Goal: Task Accomplishment & Management: Manage account settings

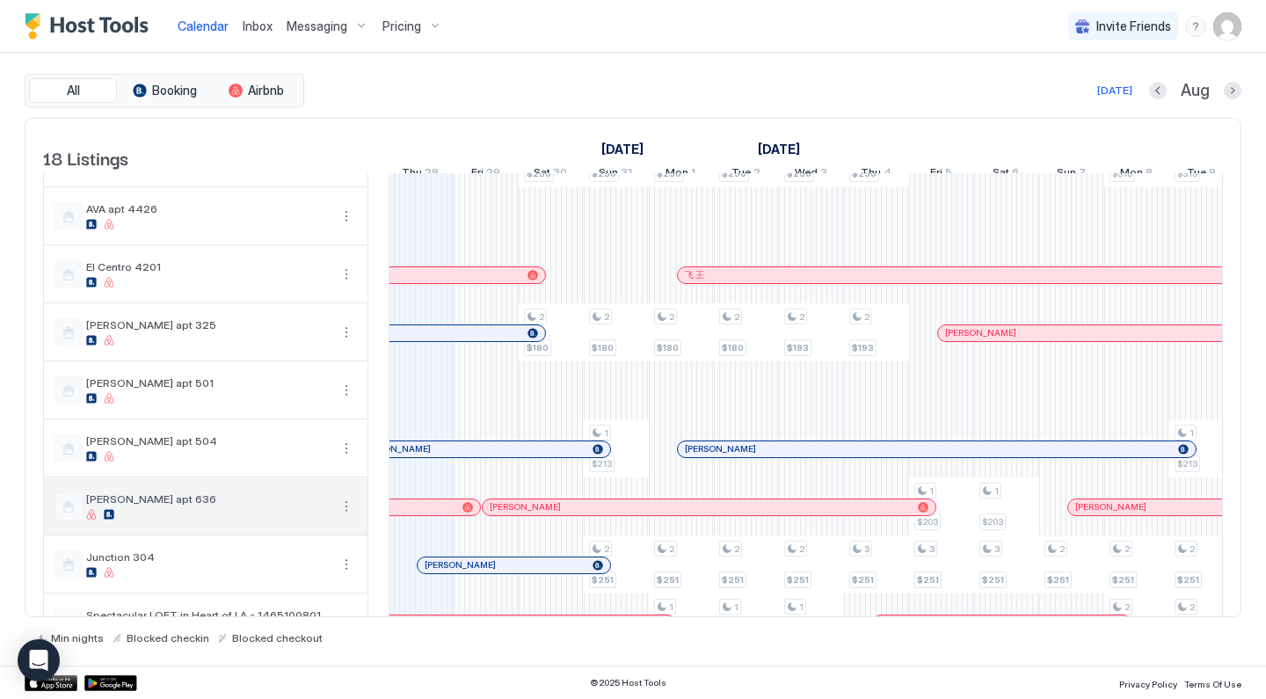
scroll to position [448, 0]
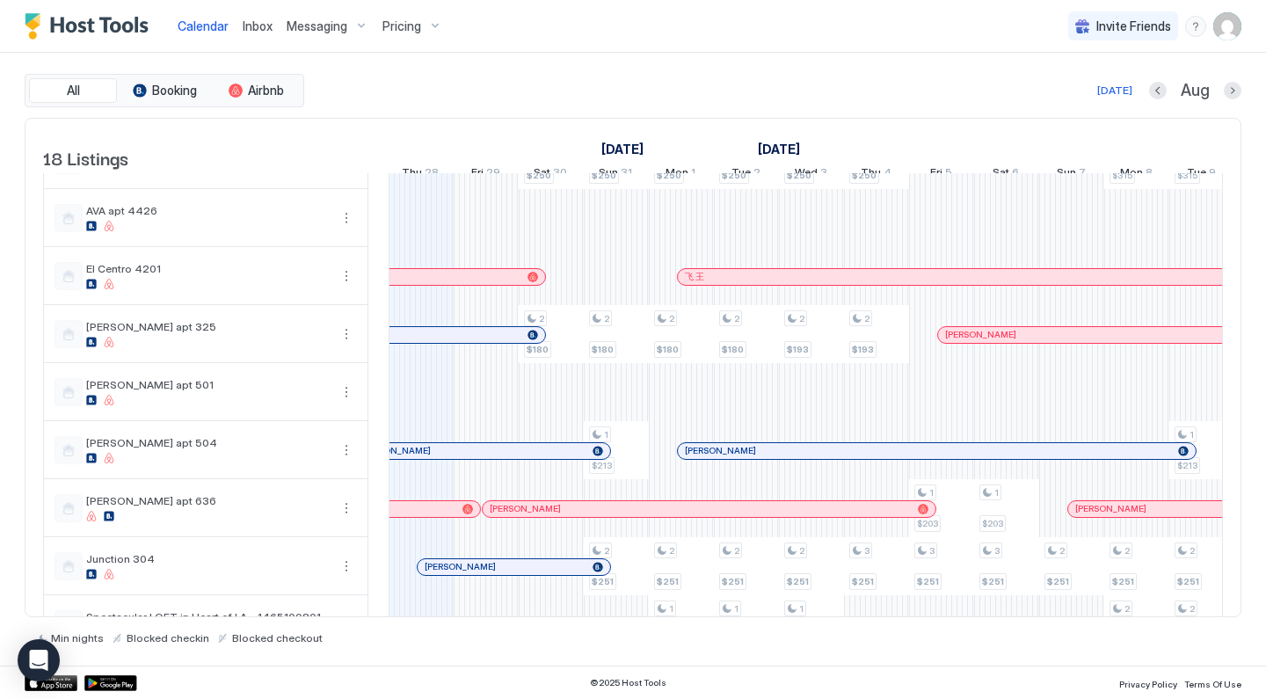
click at [1235, 23] on img "User profile" at bounding box center [1227, 26] width 28 height 28
click at [1116, 91] on div "Settings" at bounding box center [1128, 99] width 223 height 31
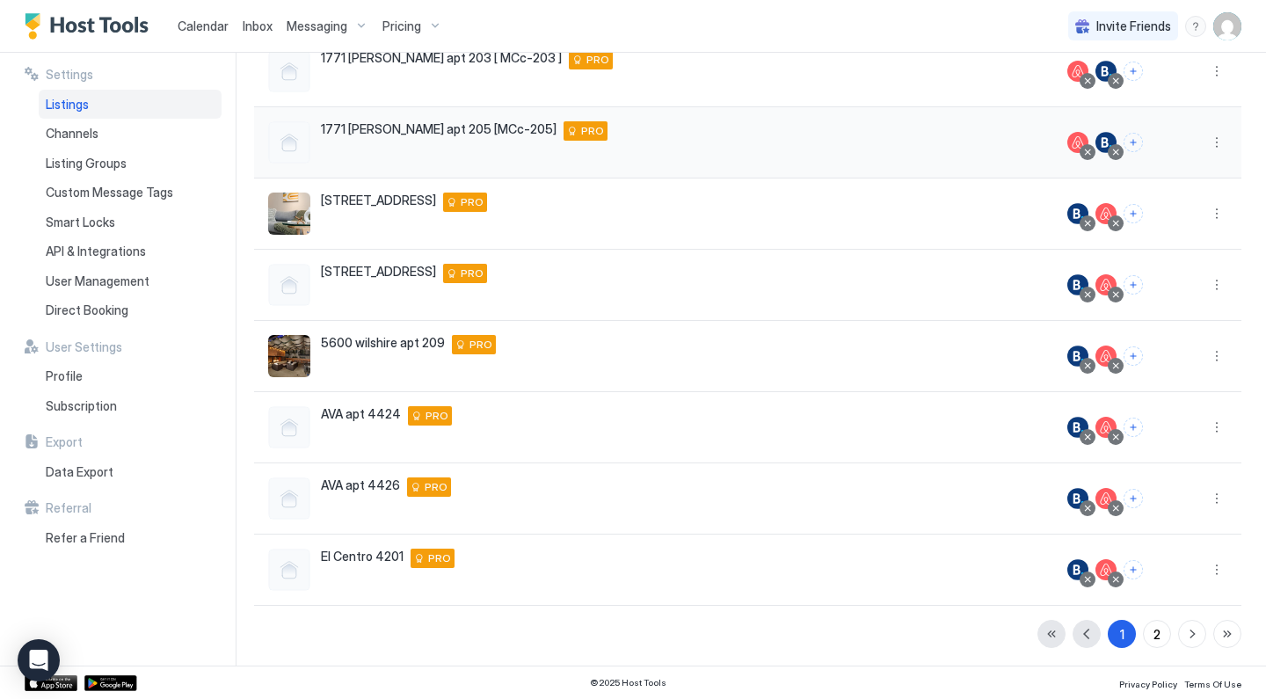
scroll to position [328, 0]
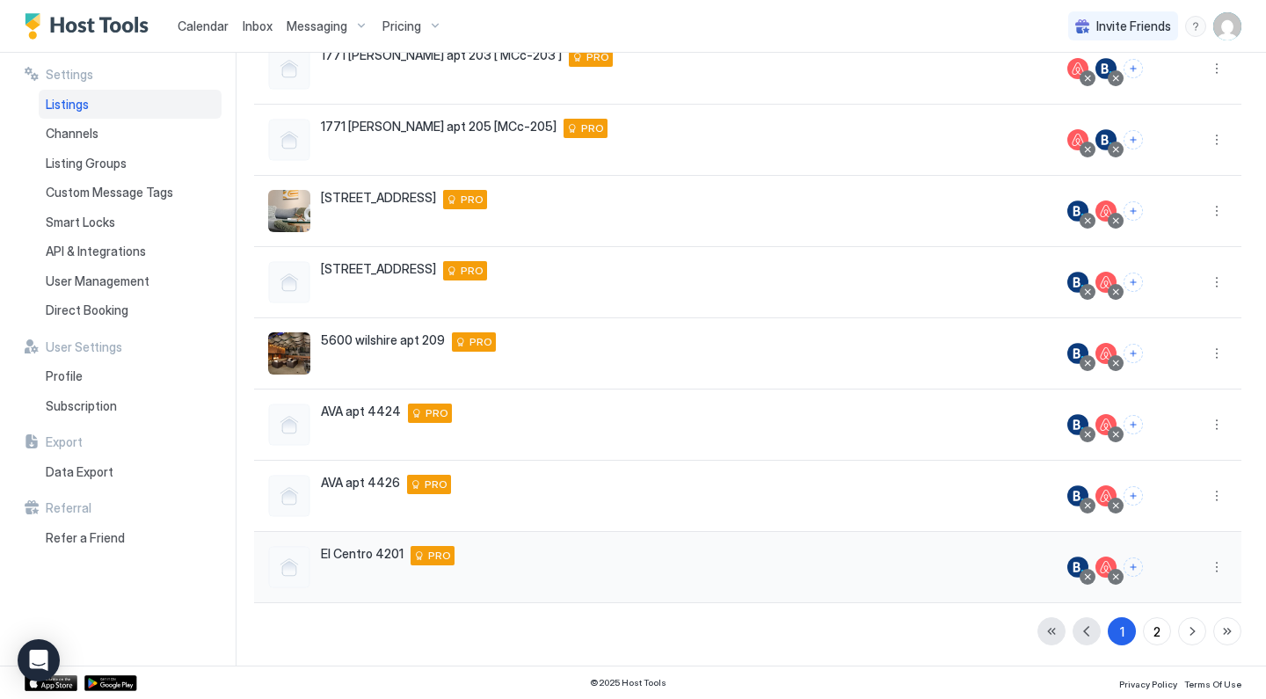
click at [1095, 574] on div at bounding box center [1088, 577] width 16 height 16
click at [1089, 579] on div at bounding box center [1087, 576] width 9 height 9
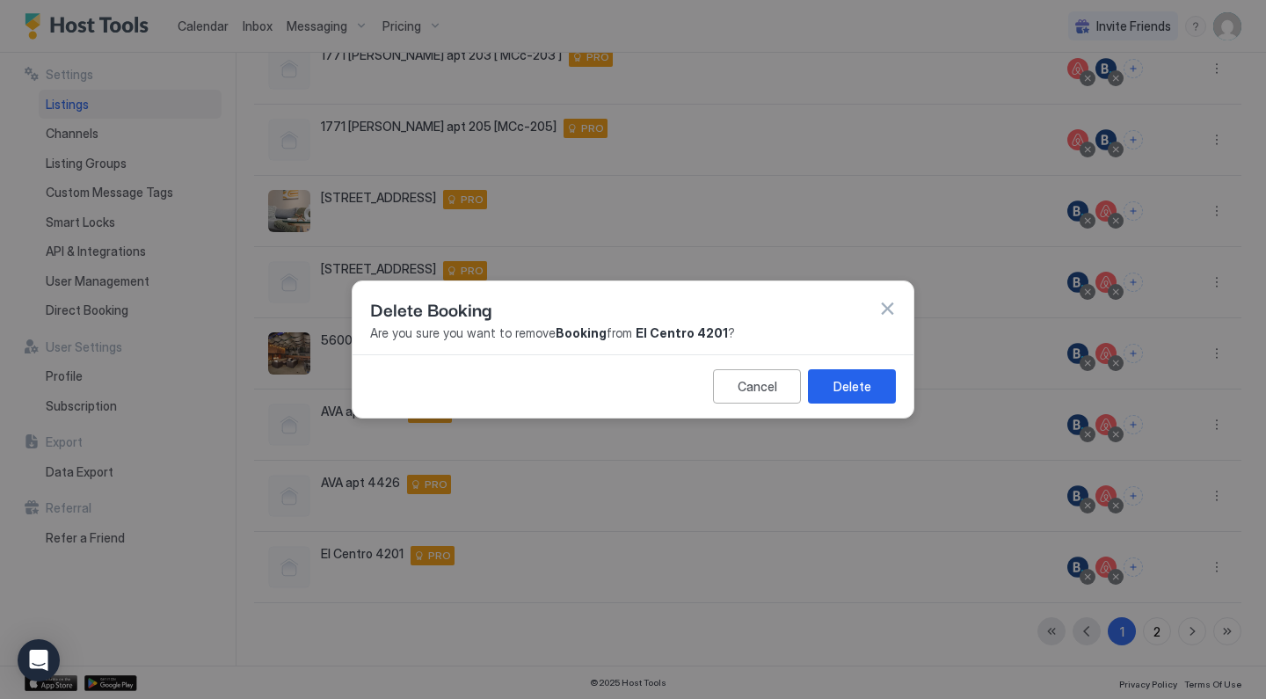
click at [877, 406] on div "Cancel Delete" at bounding box center [633, 385] width 561 height 63
click at [877, 383] on button "Delete" at bounding box center [852, 386] width 88 height 34
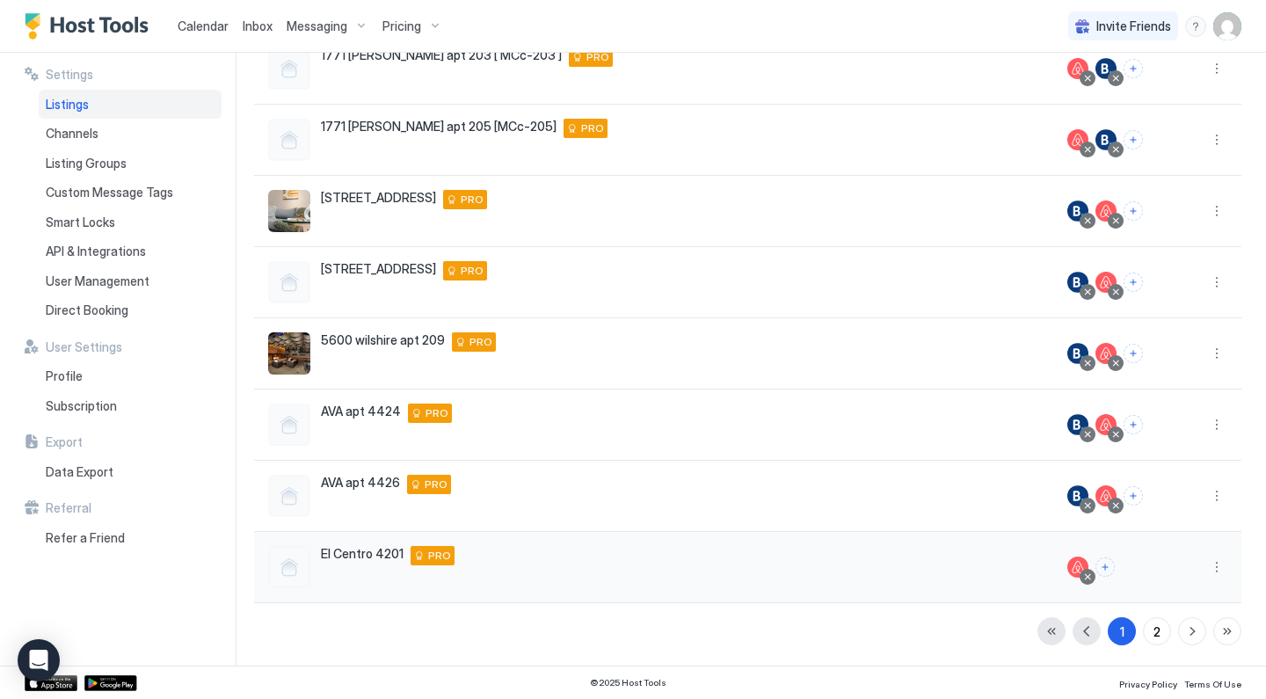
click at [1091, 577] on div at bounding box center [1087, 576] width 9 height 9
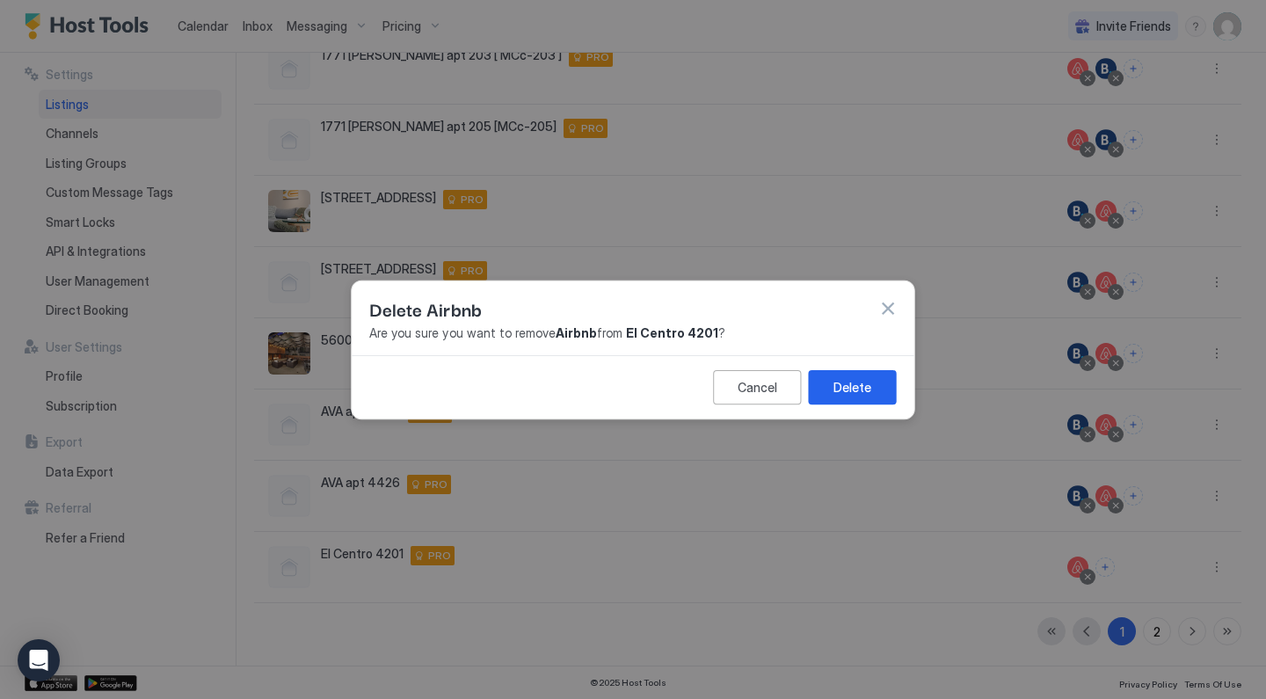
click at [851, 385] on div "Delete" at bounding box center [852, 386] width 38 height 18
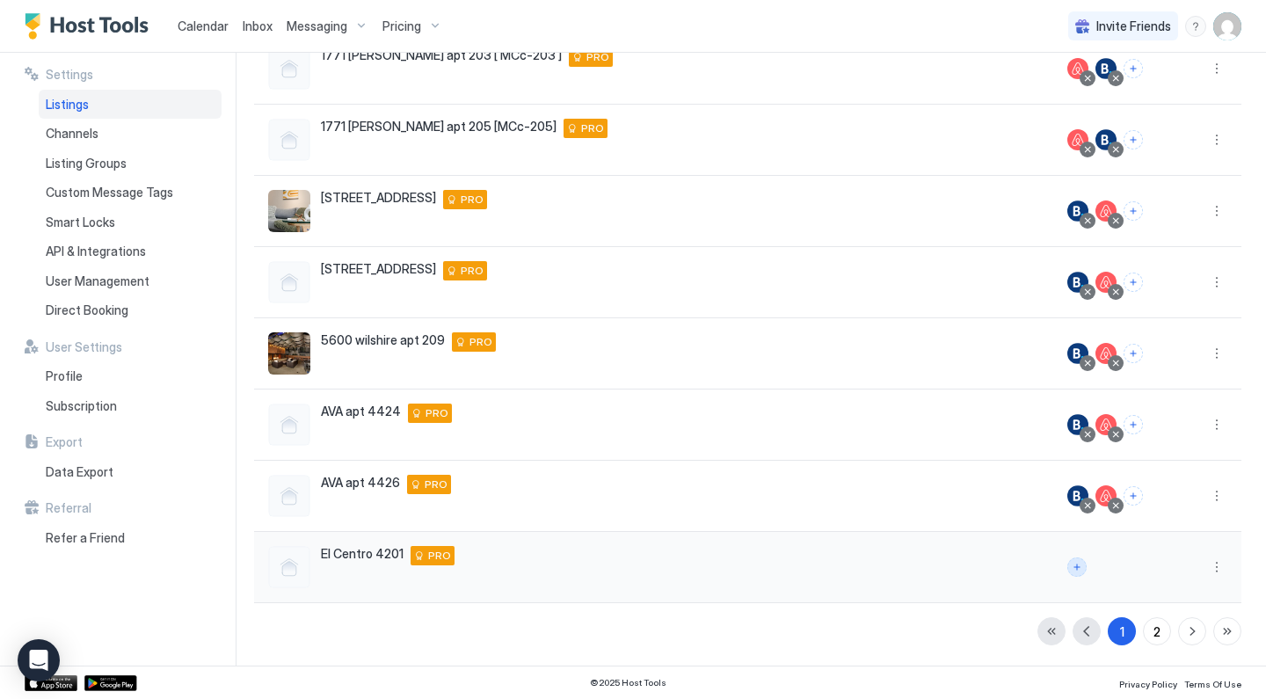
click at [1080, 563] on button "Connect channels" at bounding box center [1076, 566] width 19 height 19
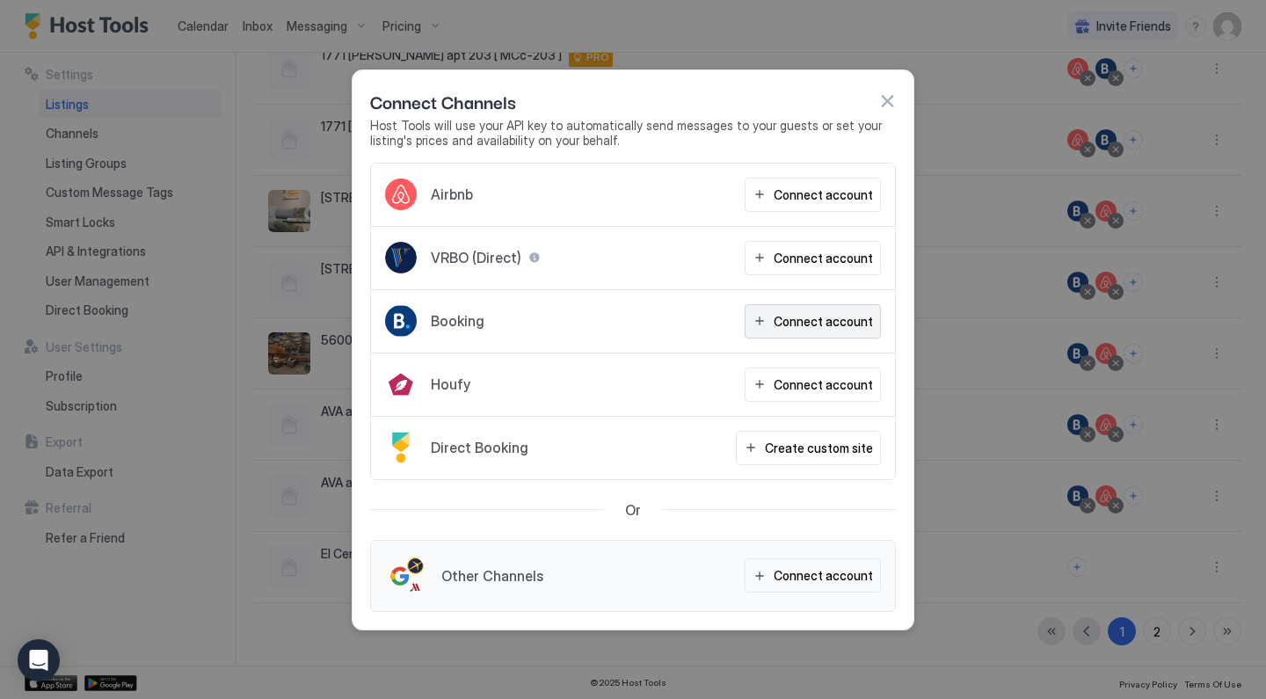
click at [798, 322] on div "Connect account" at bounding box center [823, 321] width 99 height 18
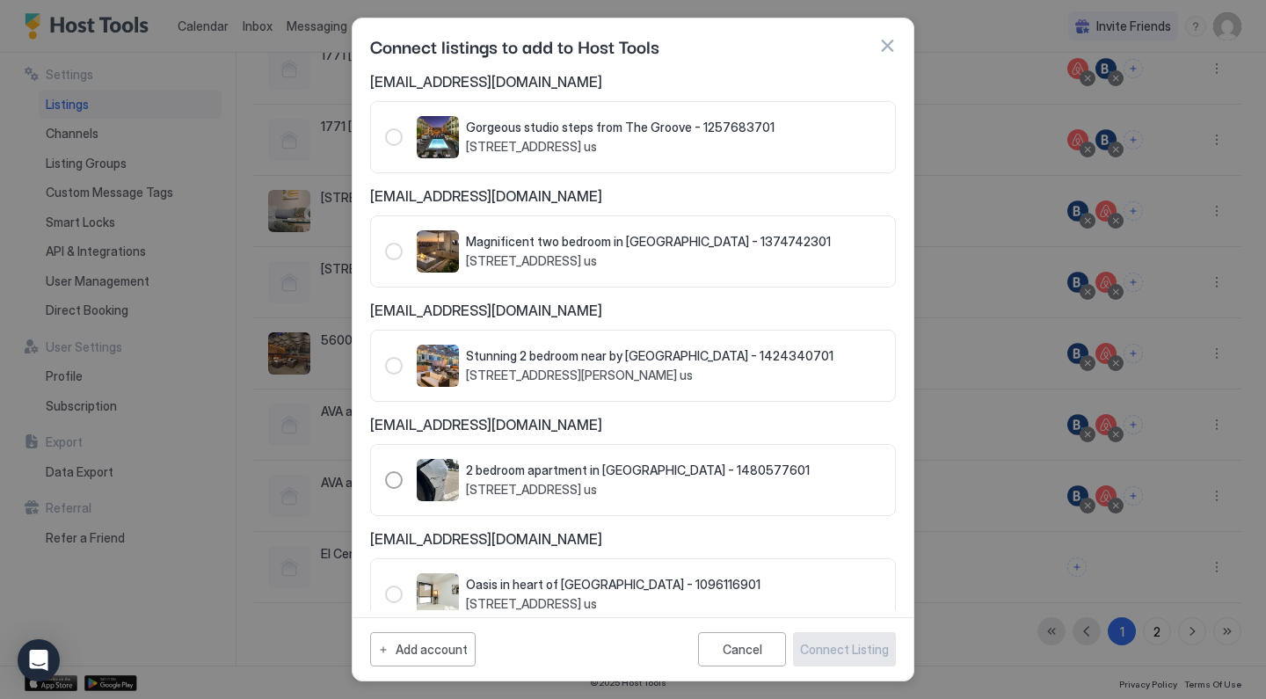
click at [896, 45] on div "Connect listings to add to Host Tools" at bounding box center [633, 45] width 561 height 55
click at [889, 47] on button "button" at bounding box center [887, 46] width 18 height 18
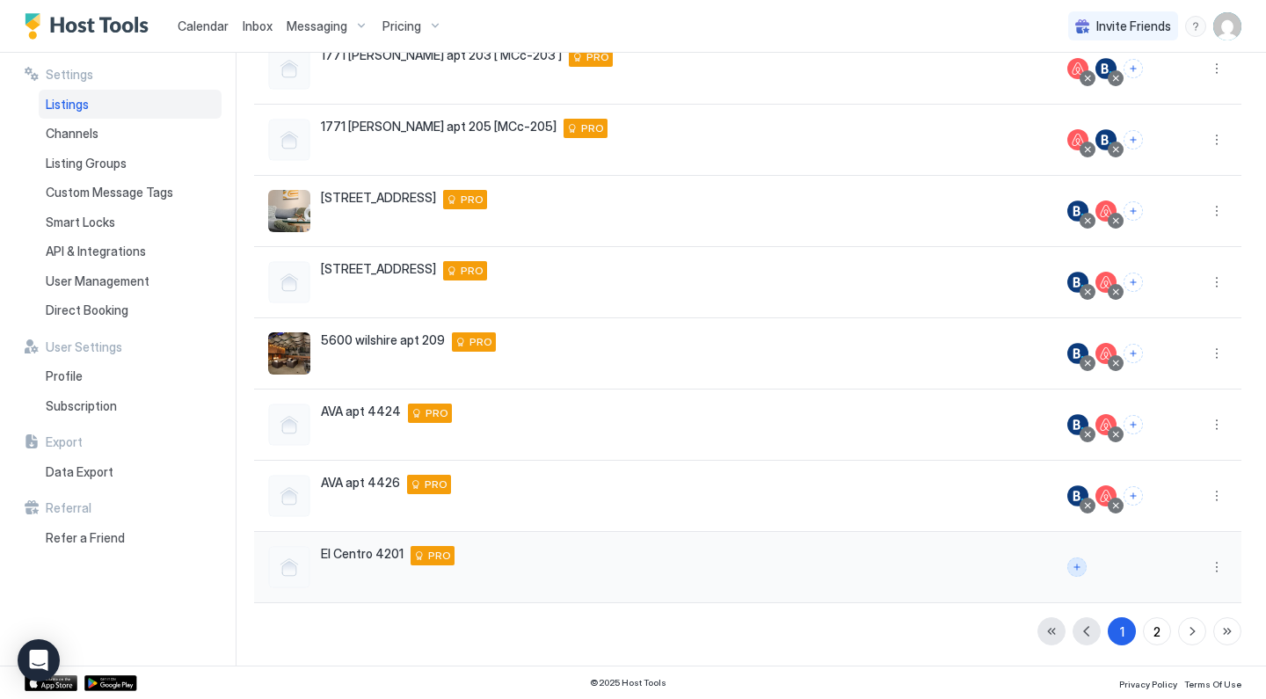
click at [1080, 563] on button "Connect channels" at bounding box center [1076, 566] width 19 height 19
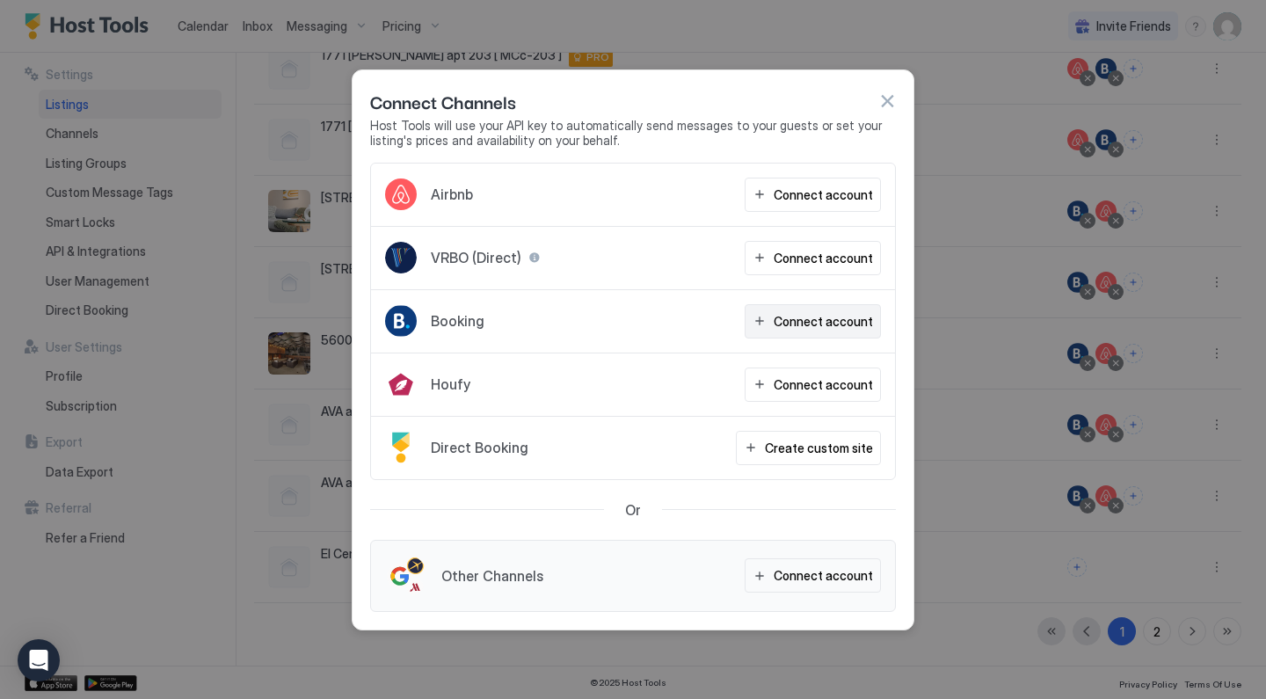
click at [794, 324] on div "Connect account" at bounding box center [823, 321] width 99 height 18
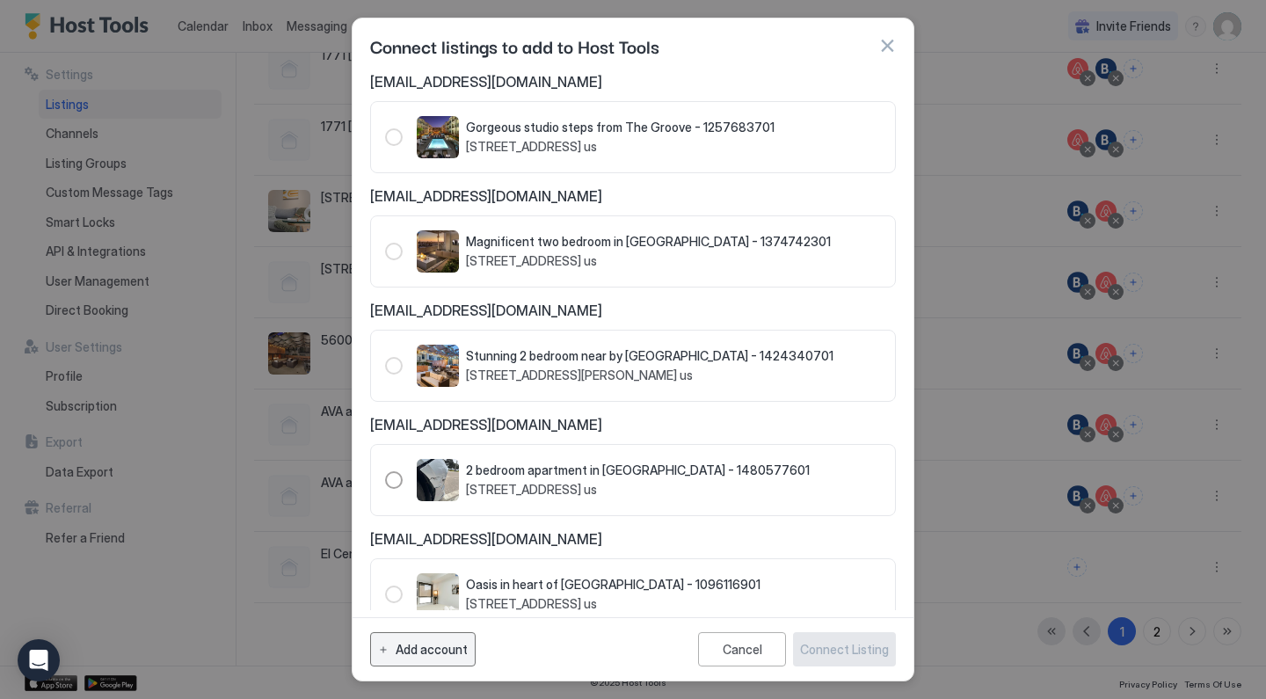
click at [423, 650] on div "Add account" at bounding box center [432, 649] width 72 height 18
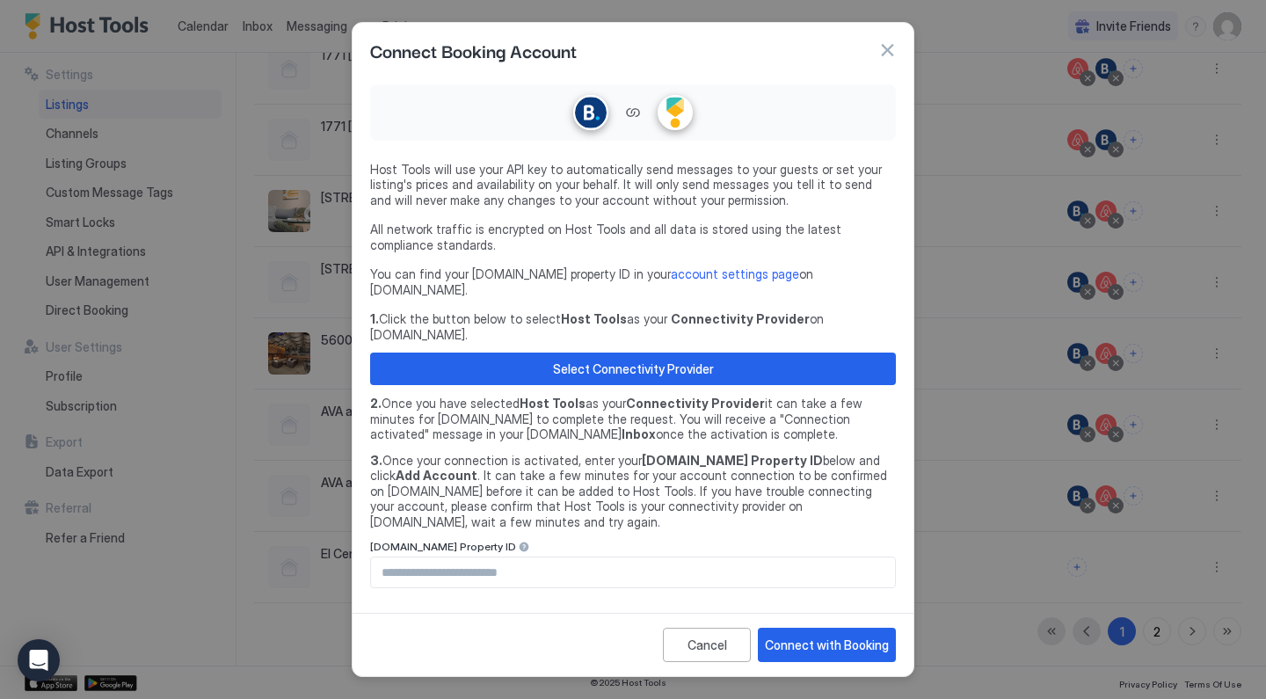
click at [503, 557] on input "Input Field" at bounding box center [633, 572] width 524 height 30
type input "********"
click at [826, 636] on div "Connect with Booking" at bounding box center [827, 645] width 124 height 18
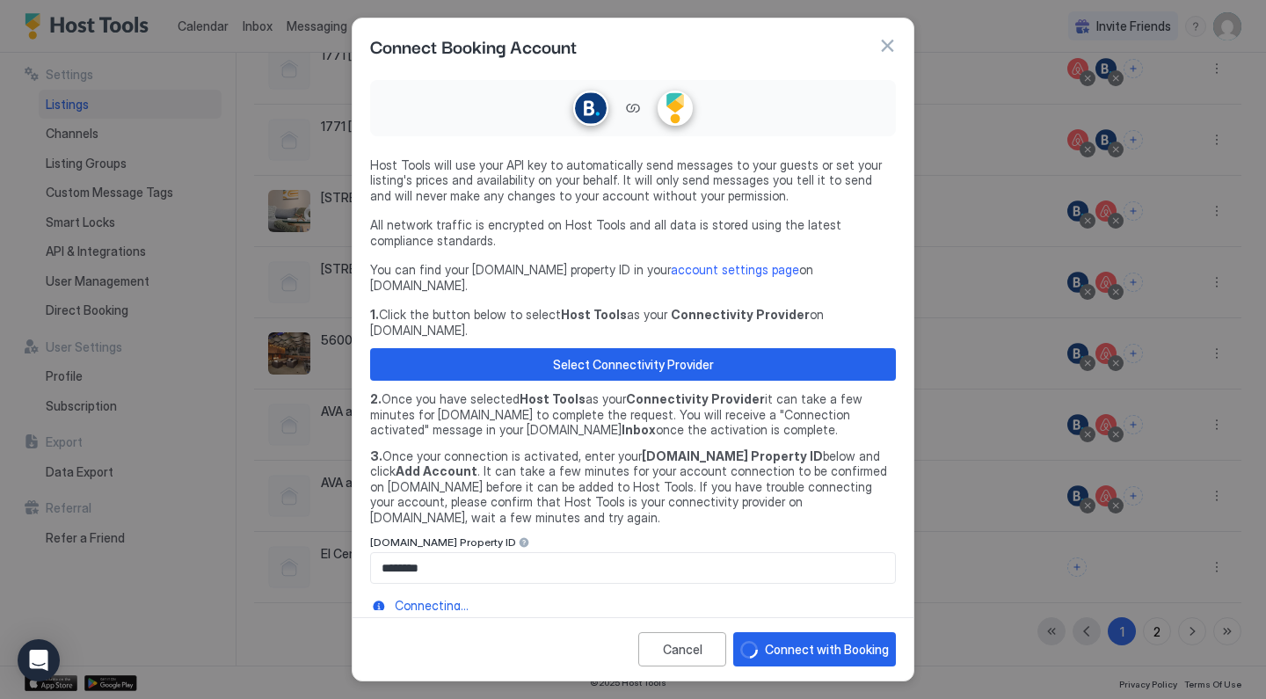
click at [621, 553] on input "********" at bounding box center [633, 568] width 524 height 30
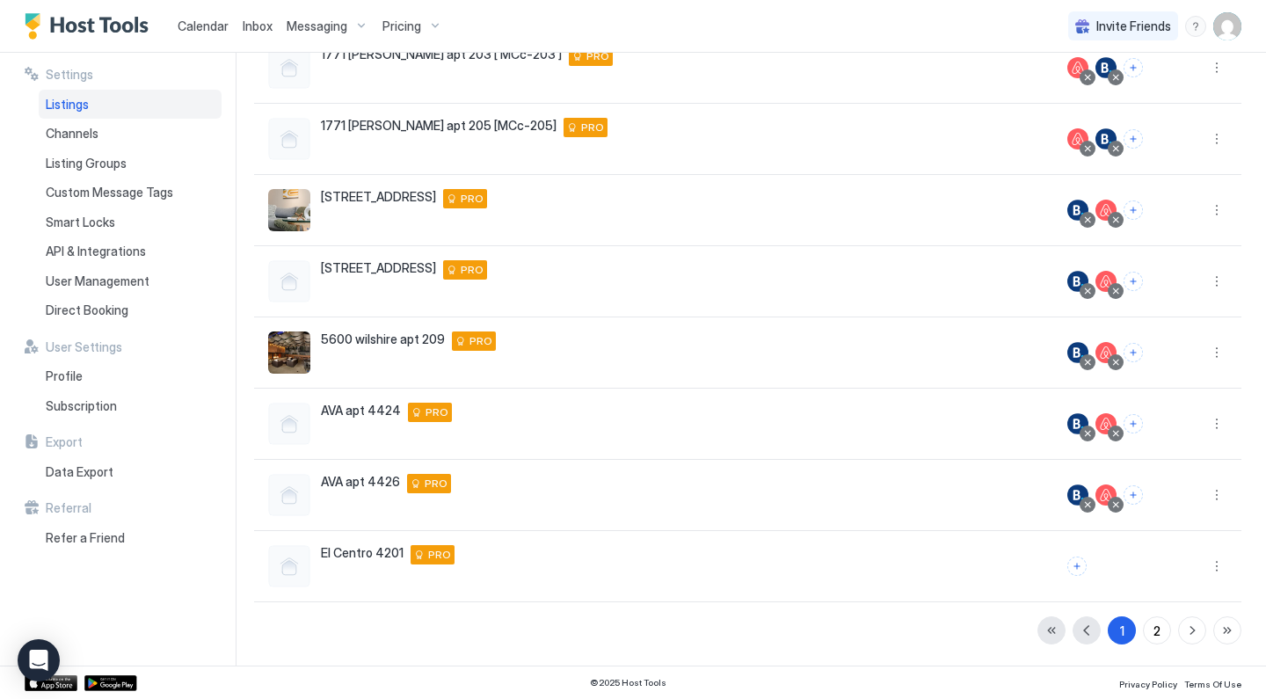
scroll to position [329, 0]
click at [1075, 567] on button "Connect channels" at bounding box center [1076, 566] width 19 height 19
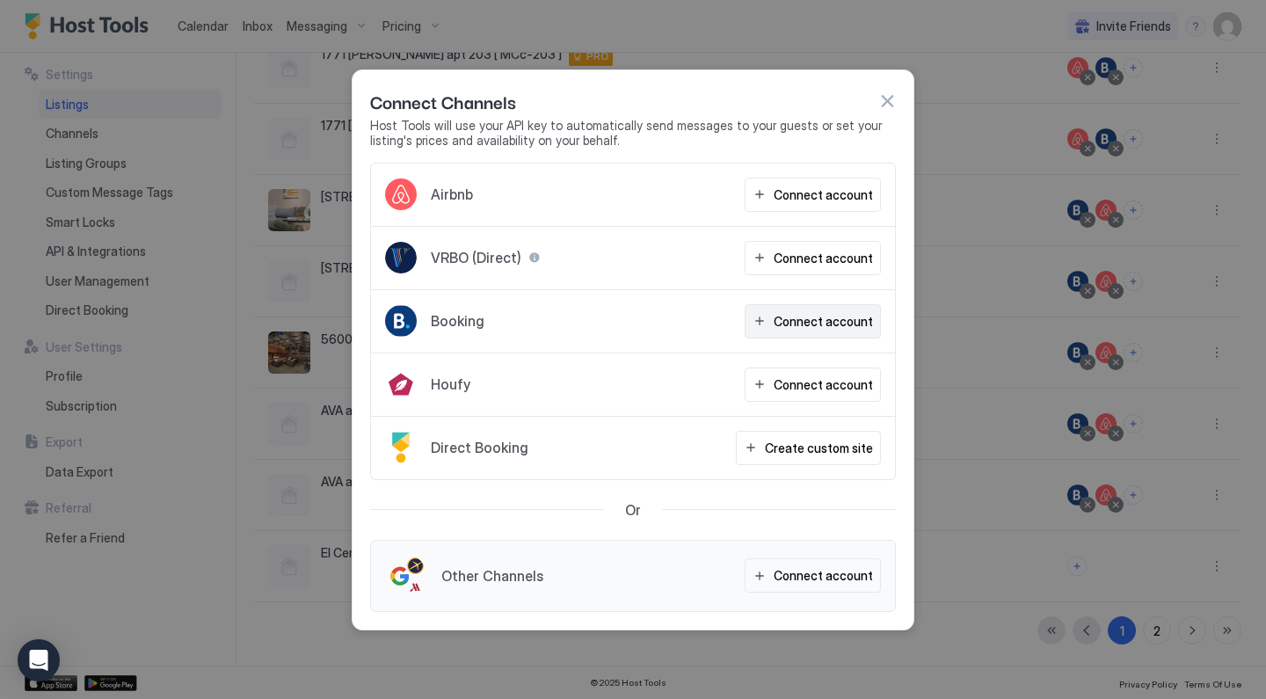
click at [793, 323] on div "Connect account" at bounding box center [823, 321] width 99 height 18
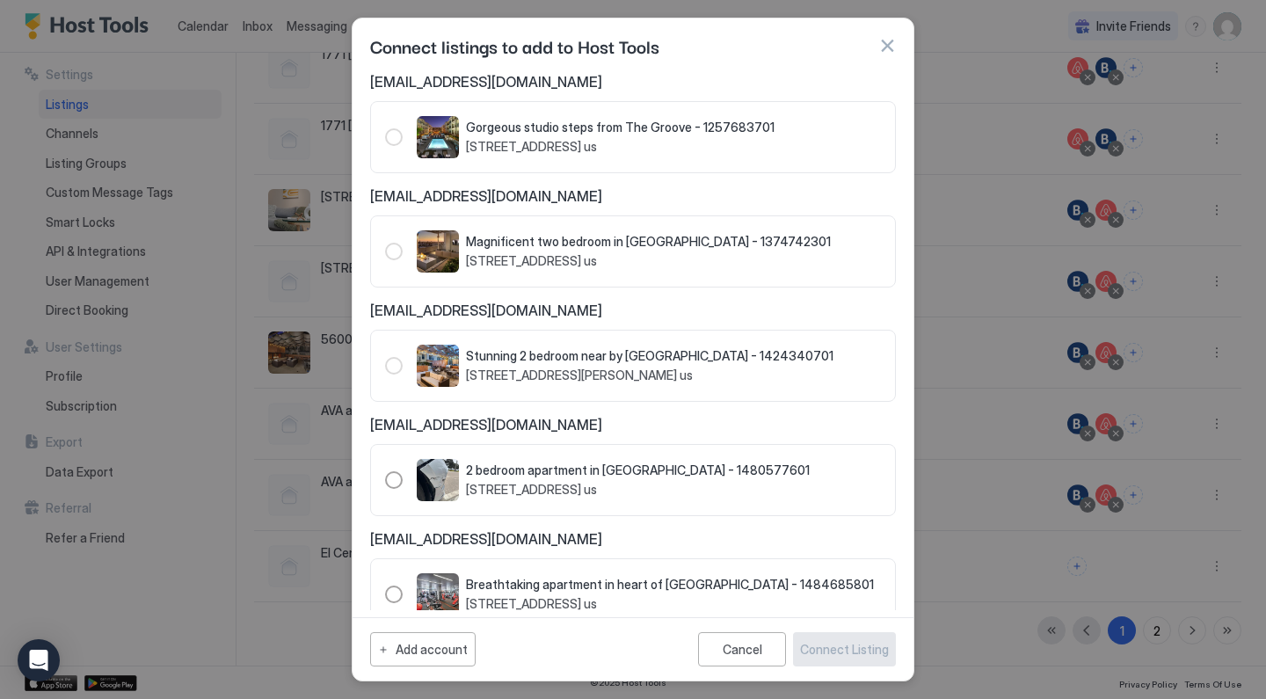
click at [890, 42] on button "button" at bounding box center [887, 46] width 18 height 18
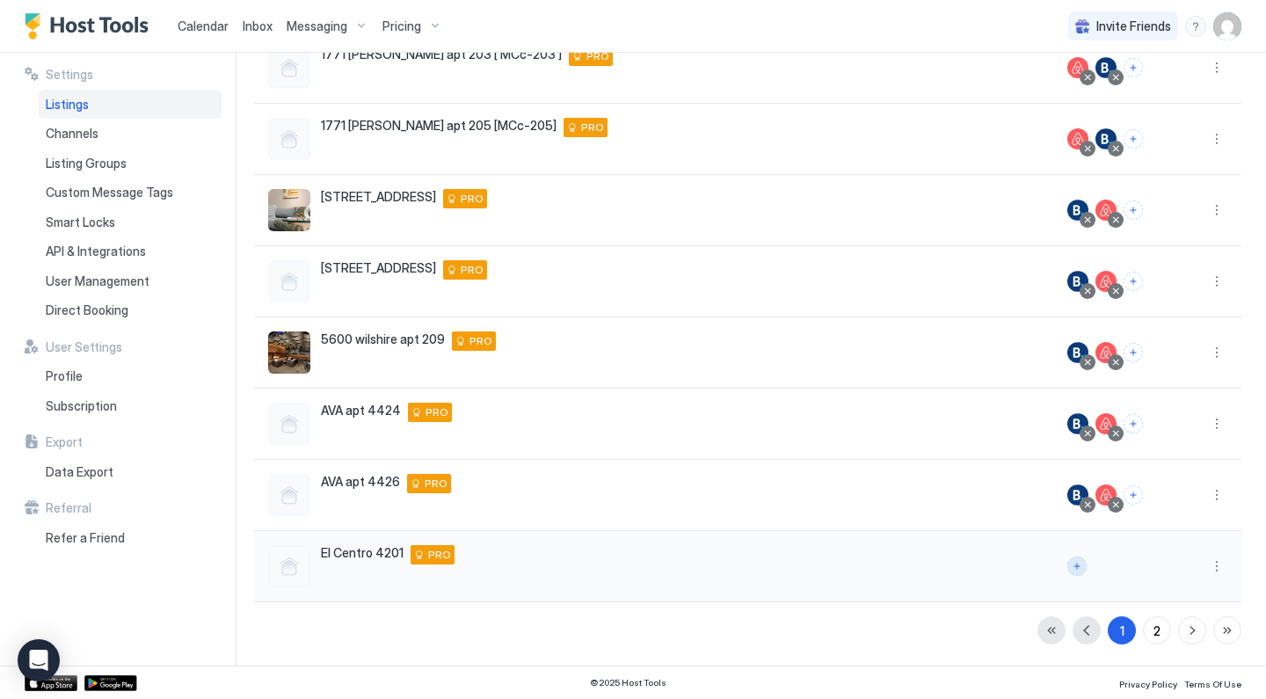
click at [1077, 570] on button "Connect channels" at bounding box center [1076, 566] width 19 height 19
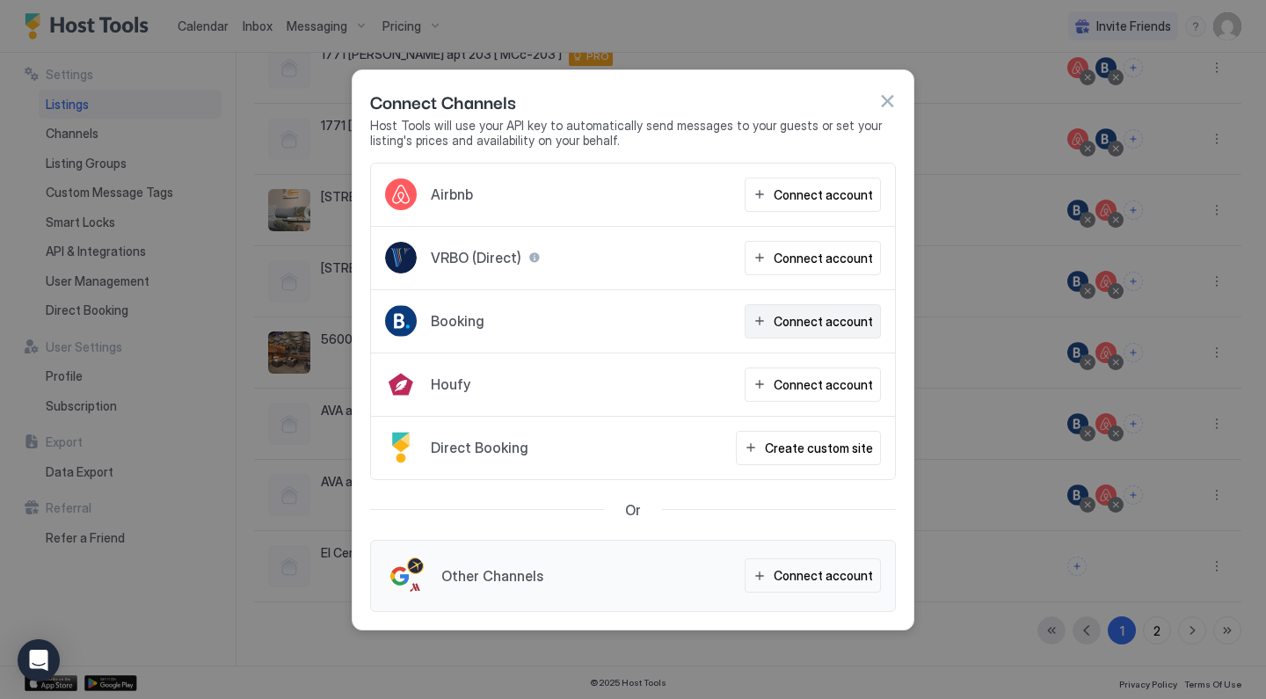
click at [793, 322] on div "Connect account" at bounding box center [823, 321] width 99 height 18
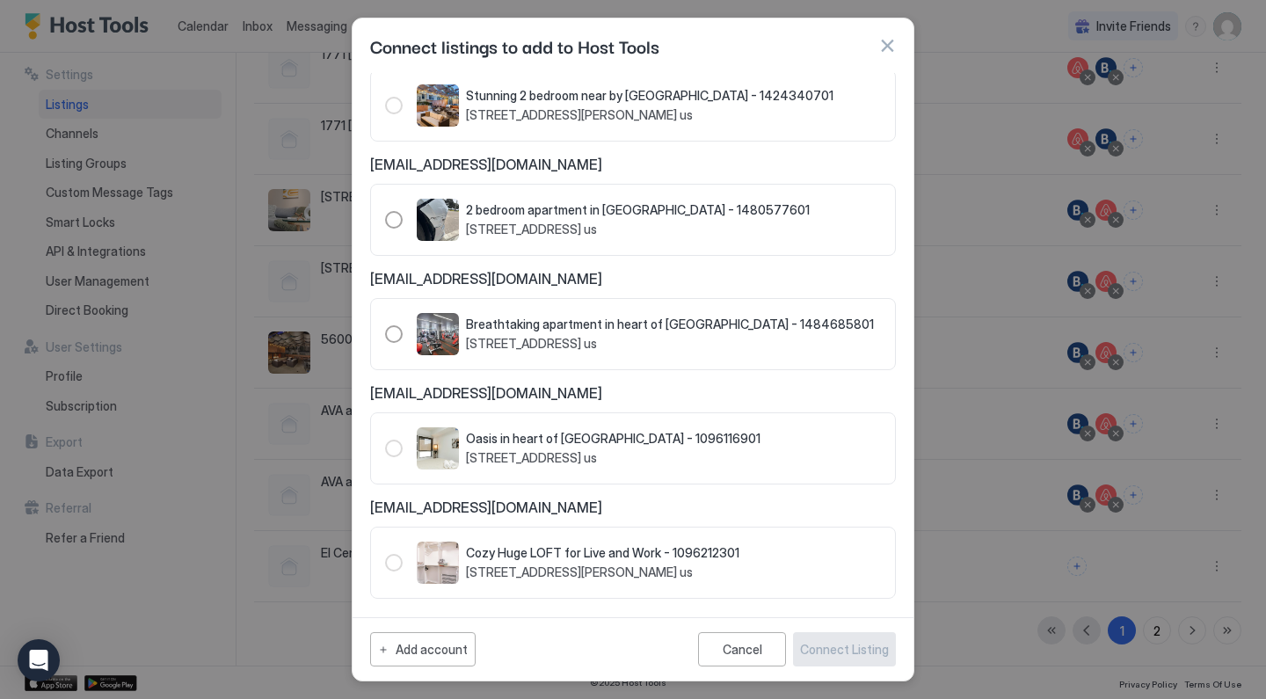
scroll to position [258, 0]
click at [392, 337] on div "1484685801" at bounding box center [394, 336] width 18 height 18
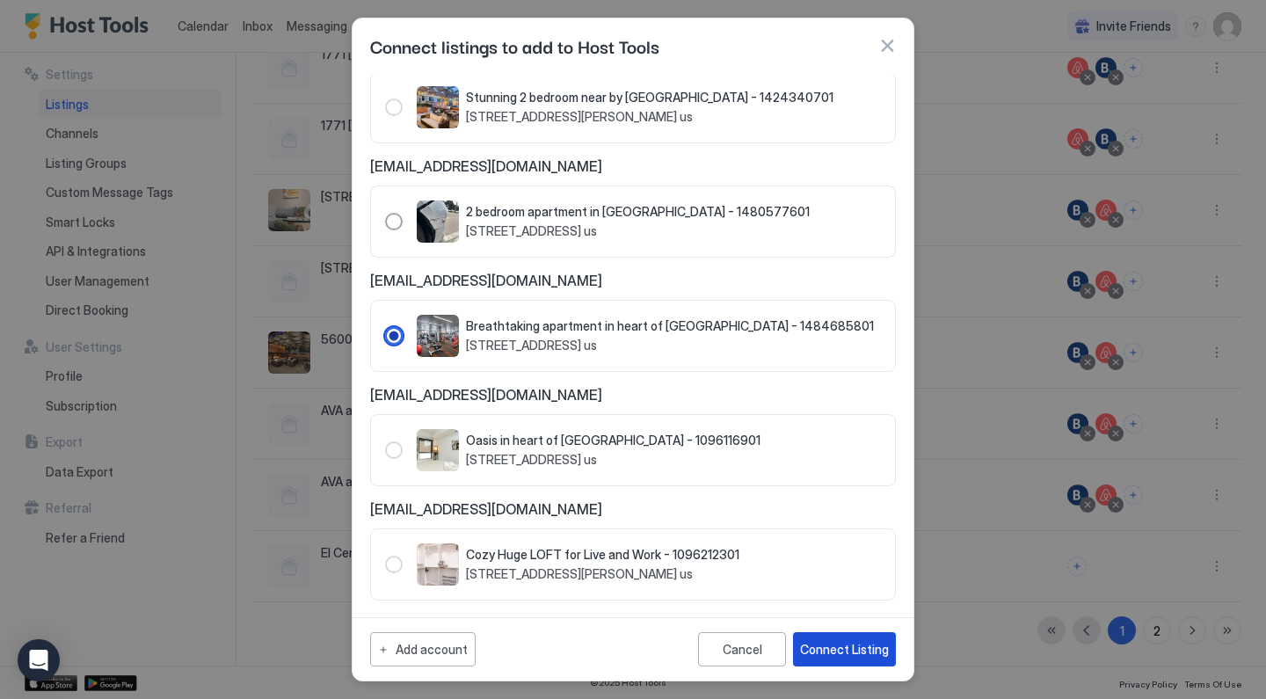
click at [844, 647] on div "Connect Listing" at bounding box center [844, 649] width 89 height 18
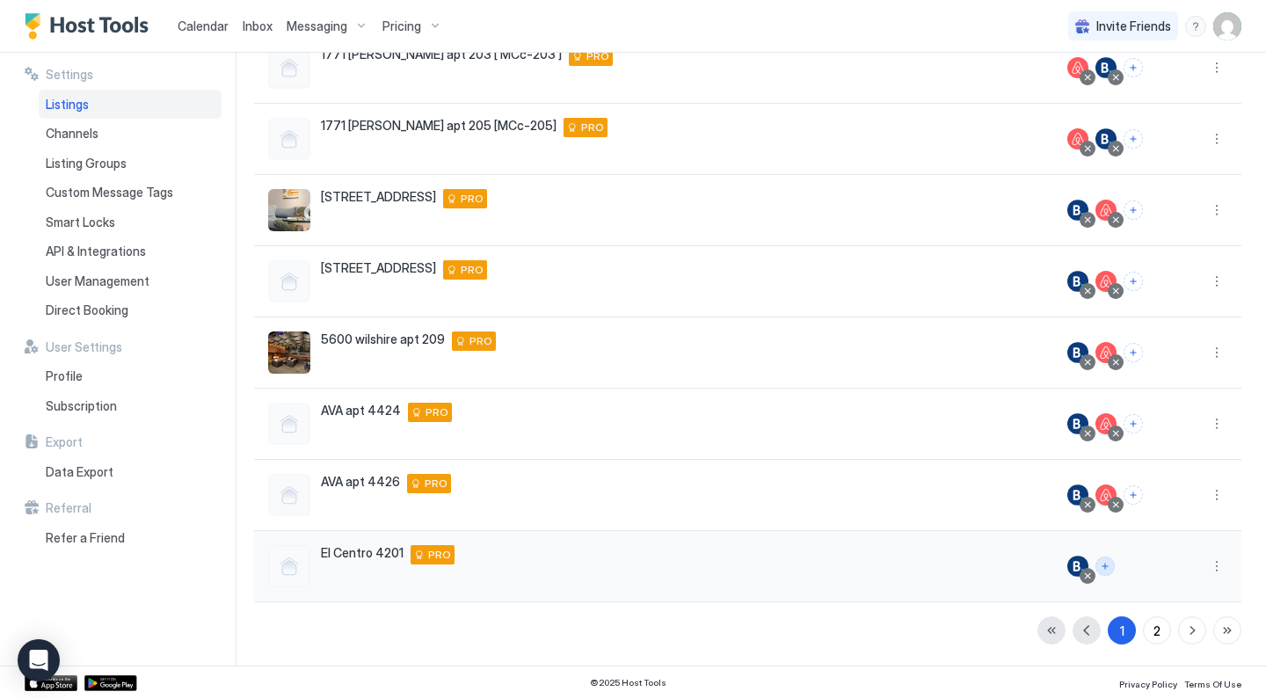
click at [1112, 566] on button "Connect channels" at bounding box center [1104, 566] width 19 height 19
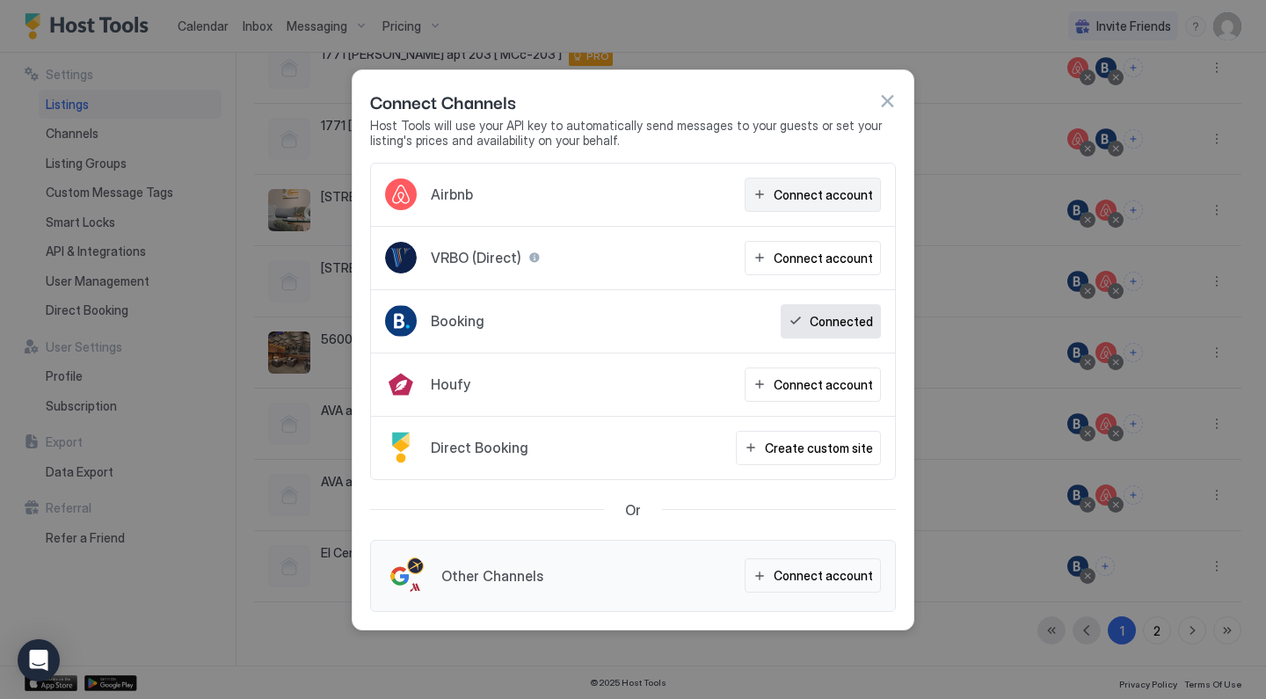
click at [815, 202] on div "Connect account" at bounding box center [823, 195] width 99 height 18
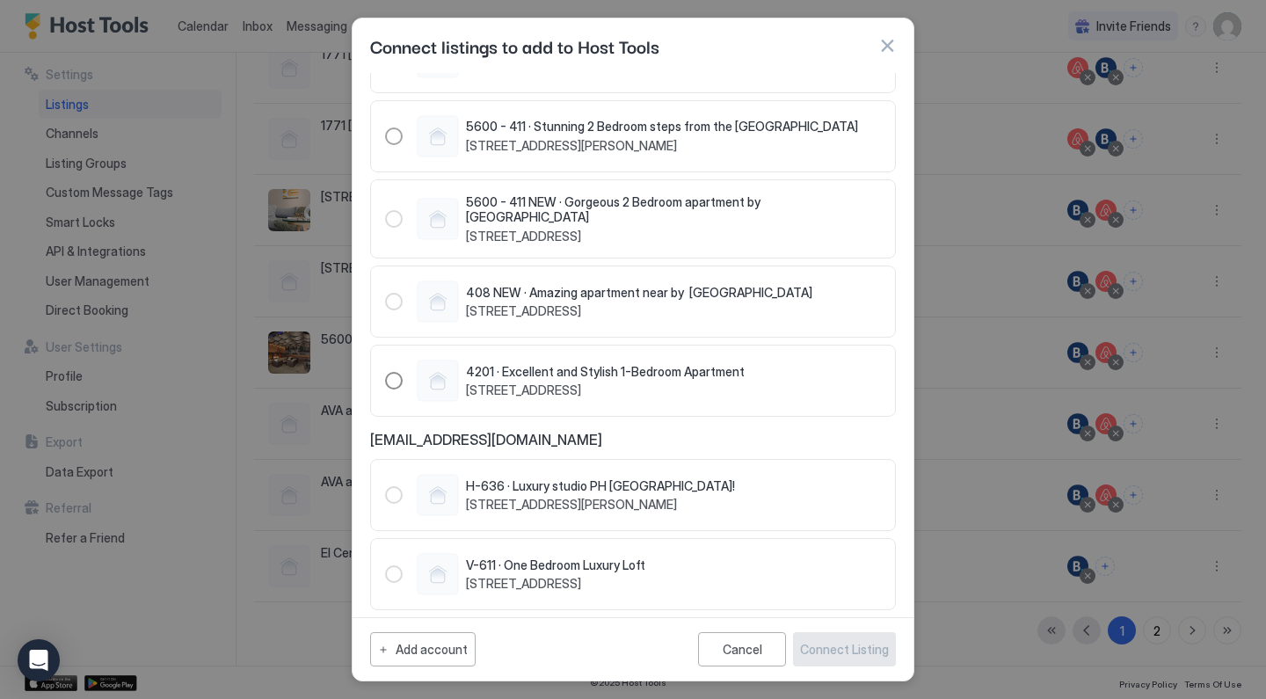
scroll to position [161, 0]
click at [377, 374] on div "4201 · Excellent and Stylish 1-Bedroom Apartment [STREET_ADDRESS]" at bounding box center [633, 379] width 526 height 72
click at [389, 374] on div "1491462402424126905" at bounding box center [394, 379] width 18 height 18
click at [836, 646] on div "Connect Listing" at bounding box center [844, 649] width 89 height 18
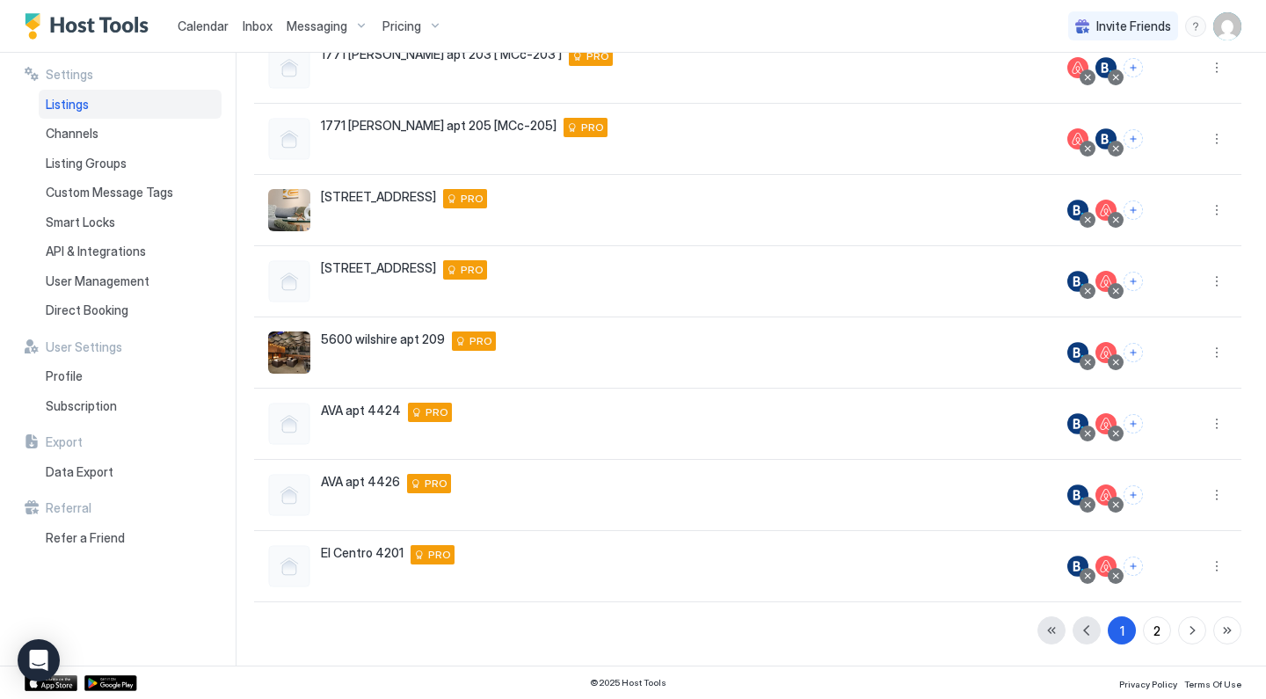
click at [429, 28] on div "Pricing" at bounding box center [412, 26] width 74 height 30
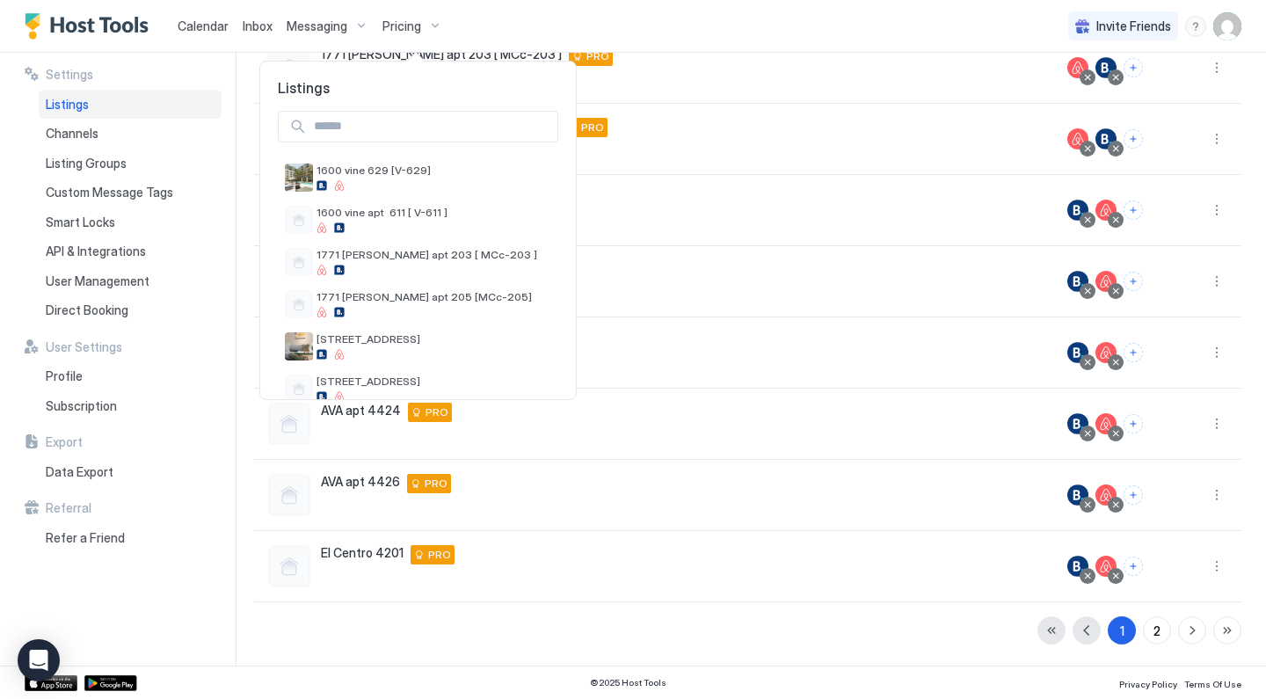
click at [410, 25] on div at bounding box center [633, 349] width 1266 height 699
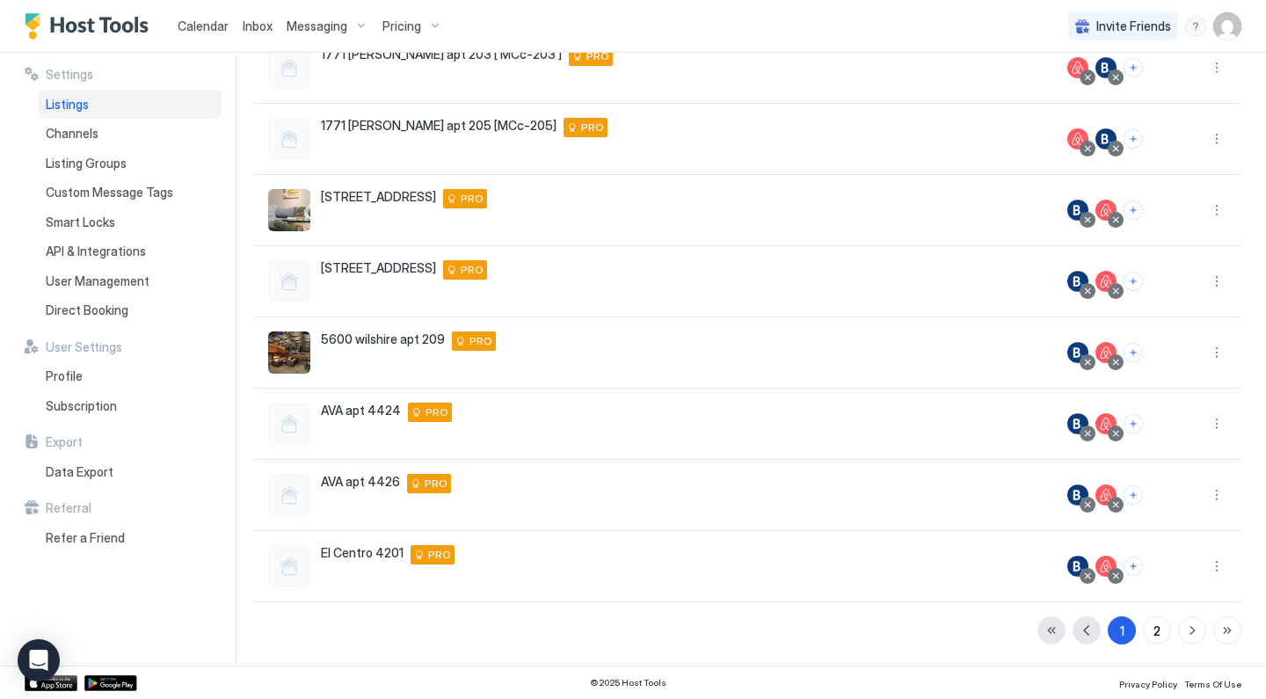
click at [410, 25] on span "Pricing" at bounding box center [401, 26] width 39 height 16
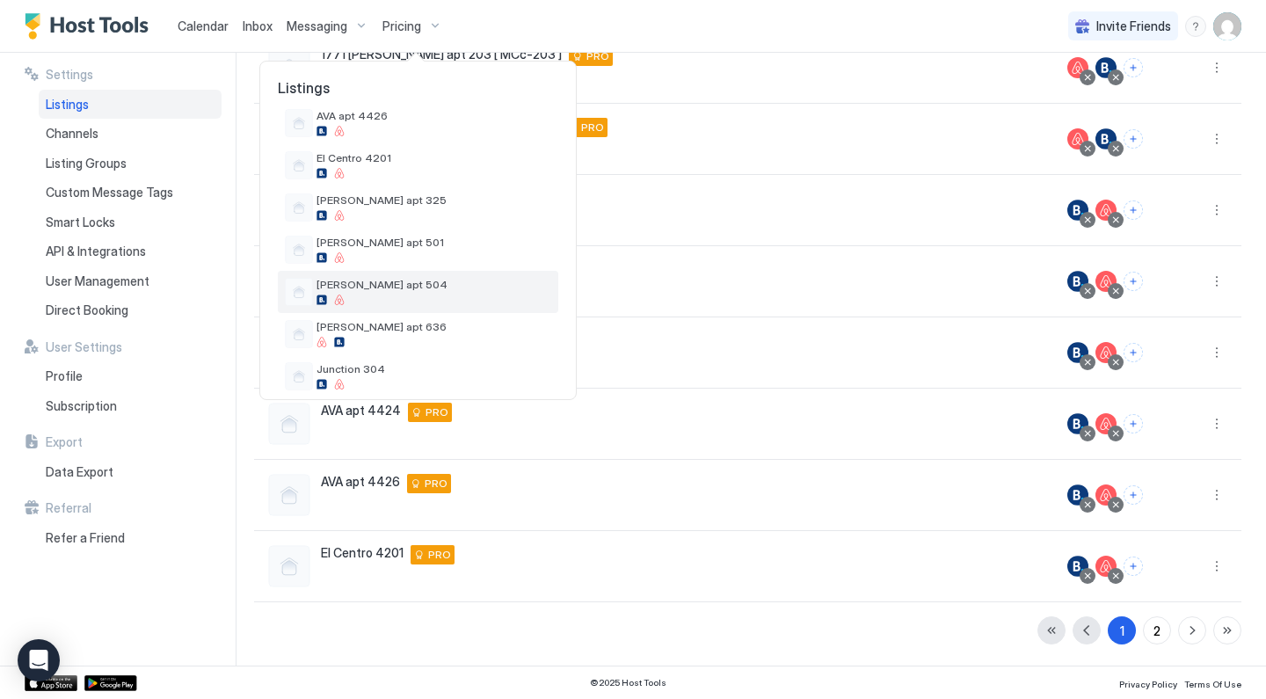
scroll to position [365, 0]
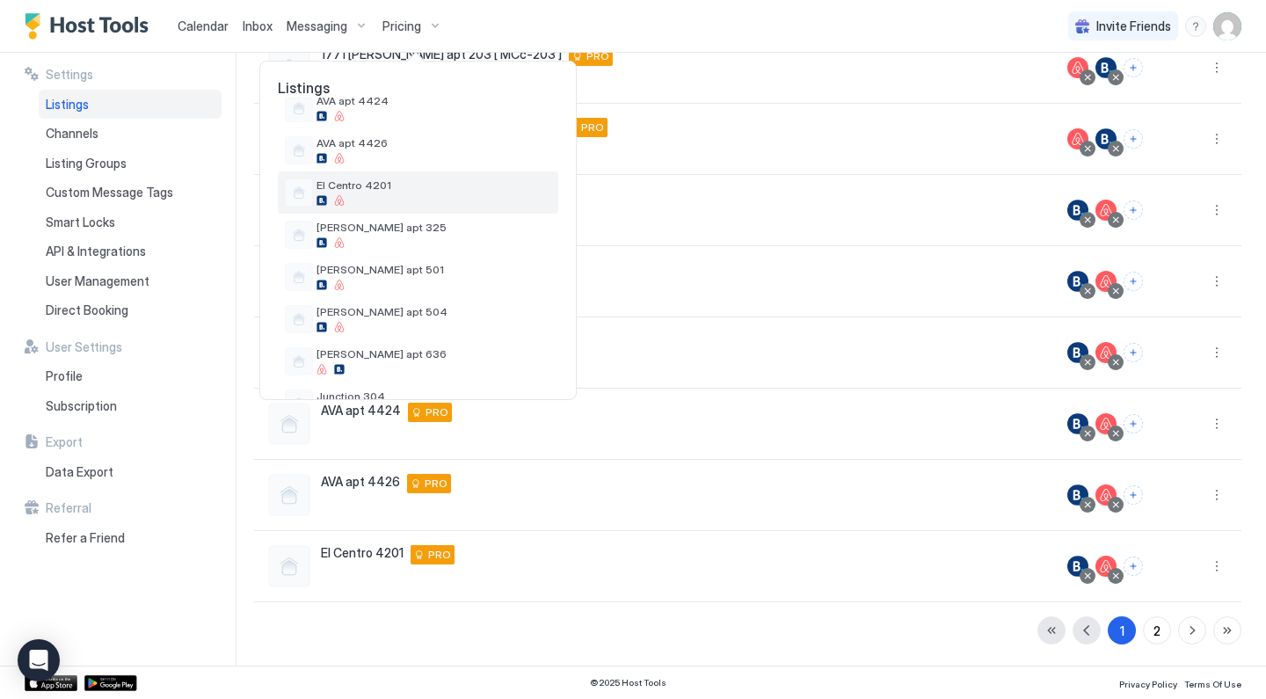
click at [382, 194] on div "El Centro 4201" at bounding box center [434, 191] width 235 height 27
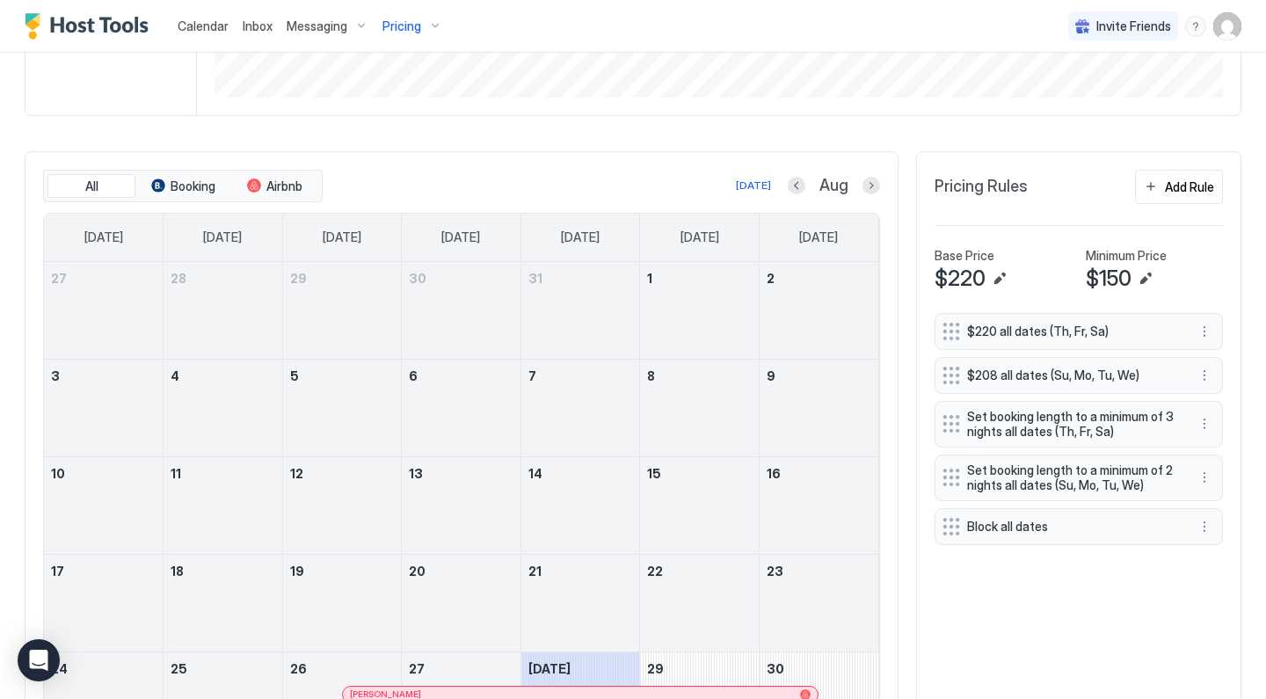
scroll to position [416, 0]
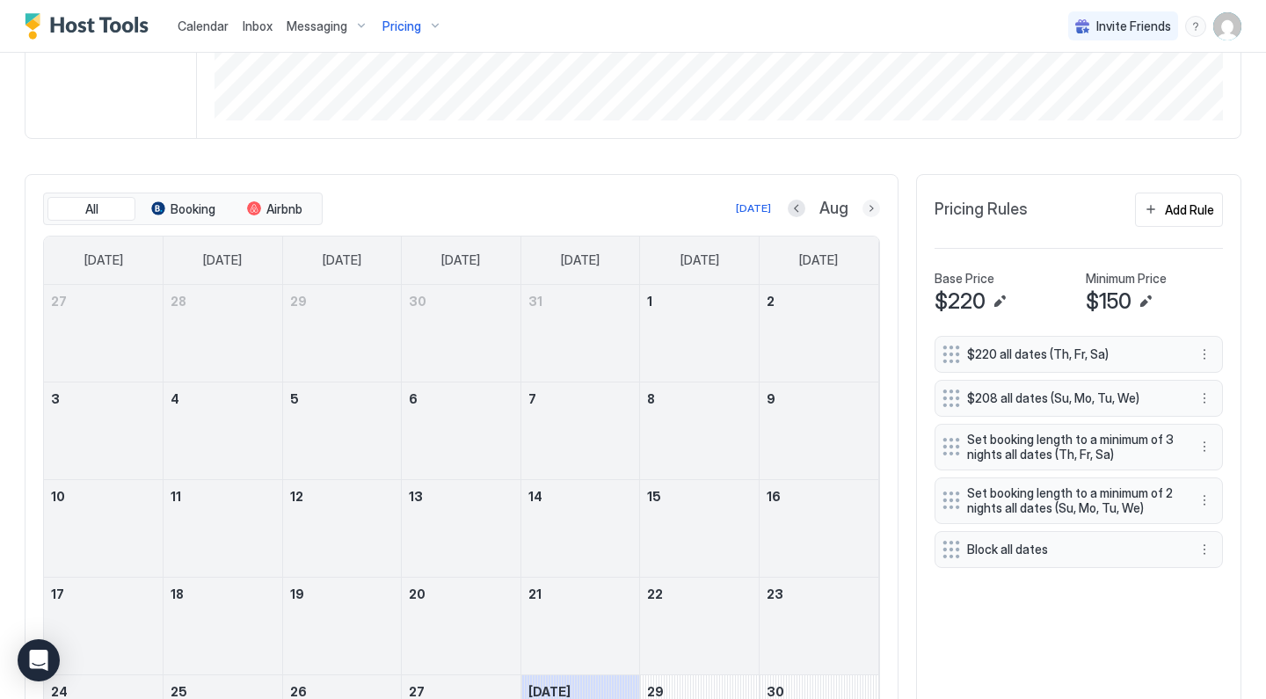
click at [874, 215] on button "Next month" at bounding box center [872, 209] width 18 height 18
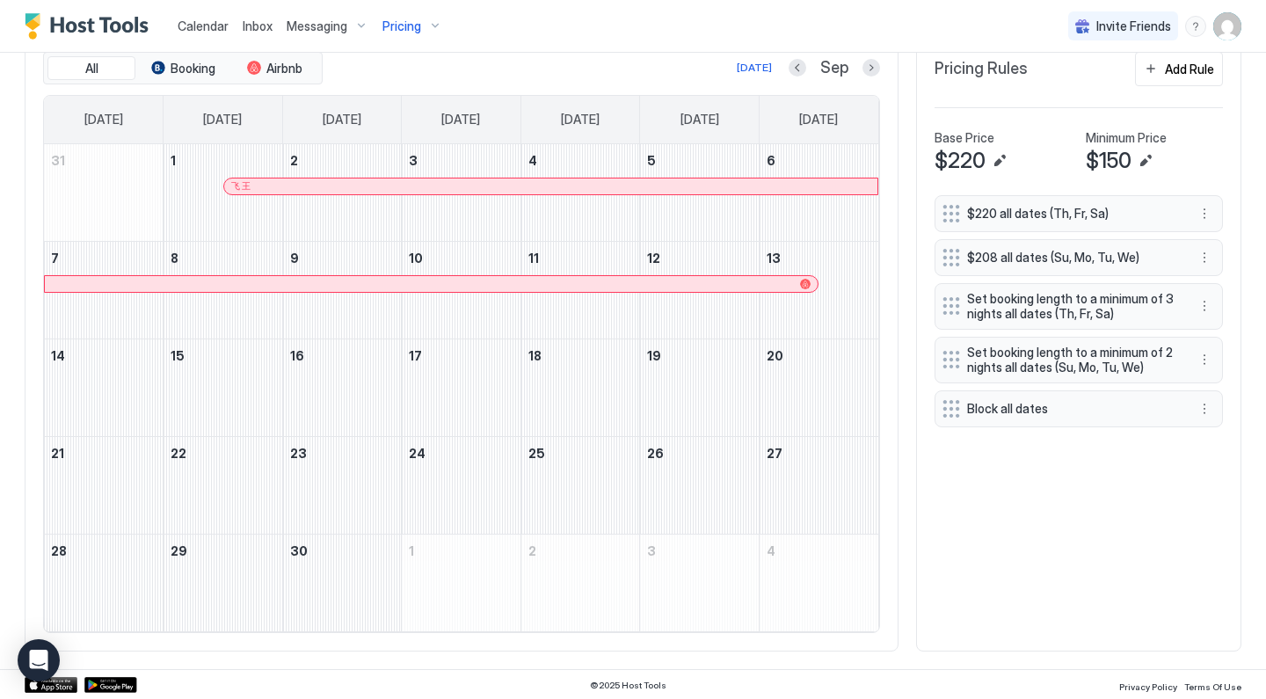
scroll to position [364, 0]
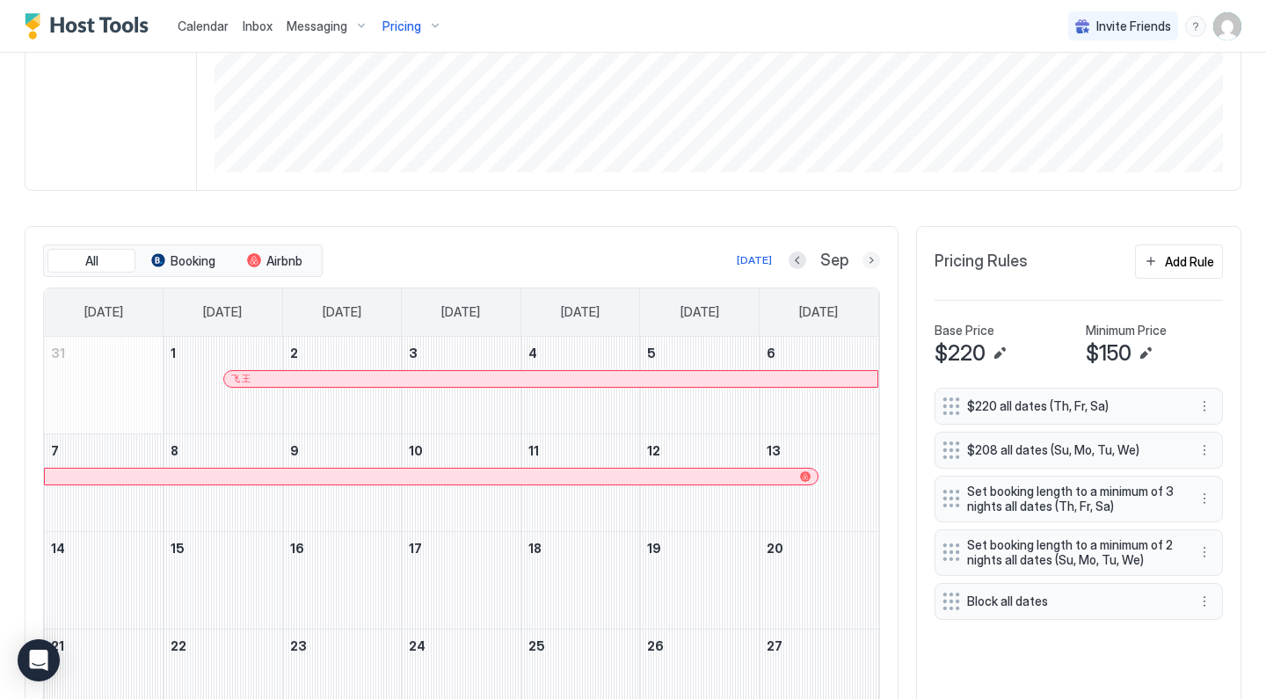
click at [877, 257] on button "Next month" at bounding box center [872, 260] width 18 height 18
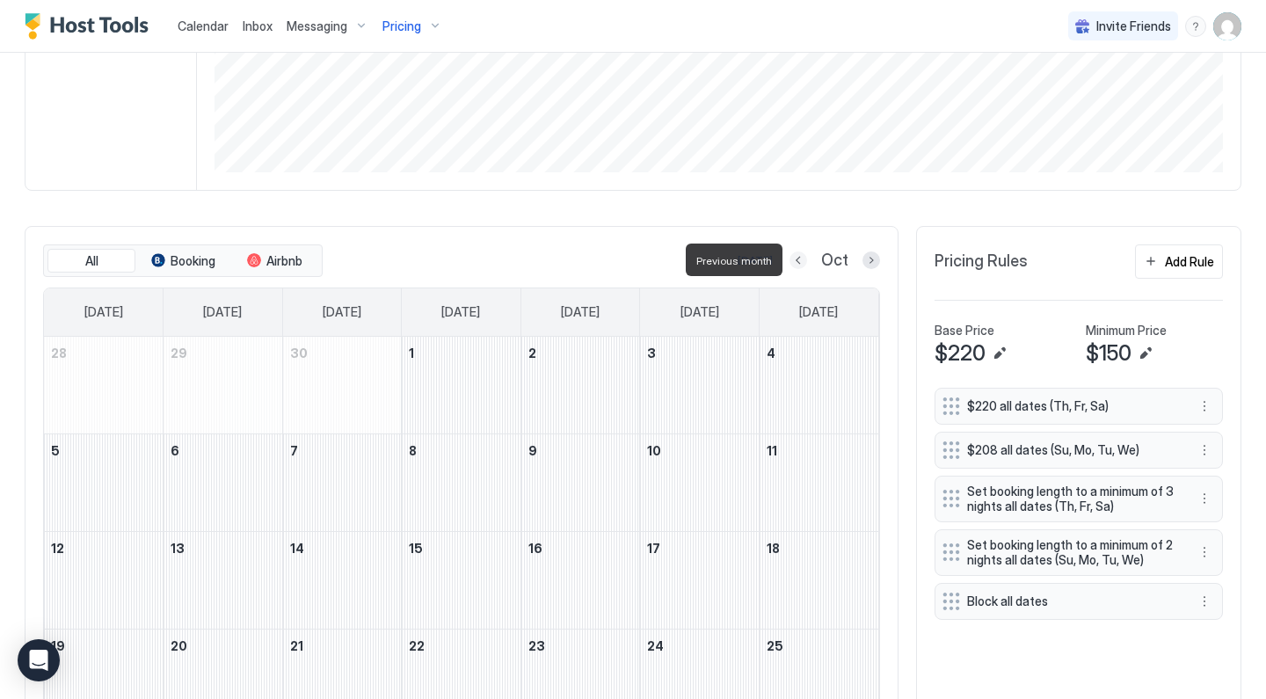
click at [803, 261] on button "Previous month" at bounding box center [799, 260] width 18 height 18
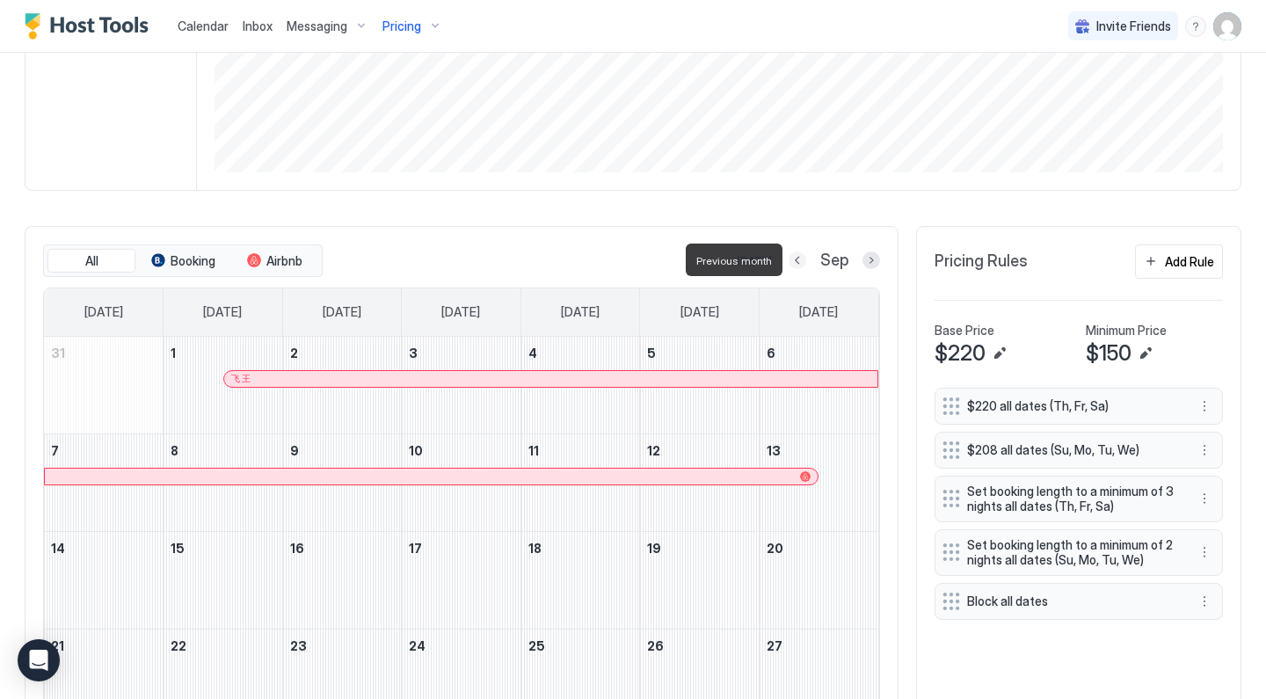
click at [803, 261] on button "Previous month" at bounding box center [798, 260] width 18 height 18
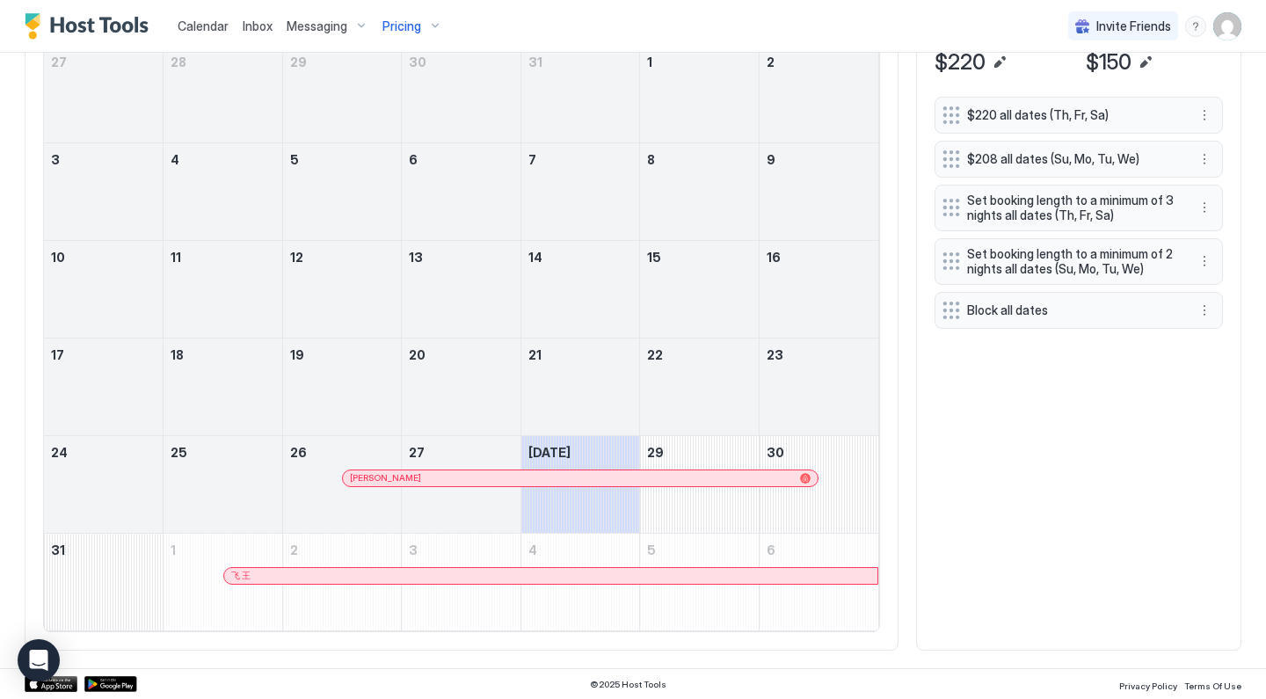
scroll to position [654, 0]
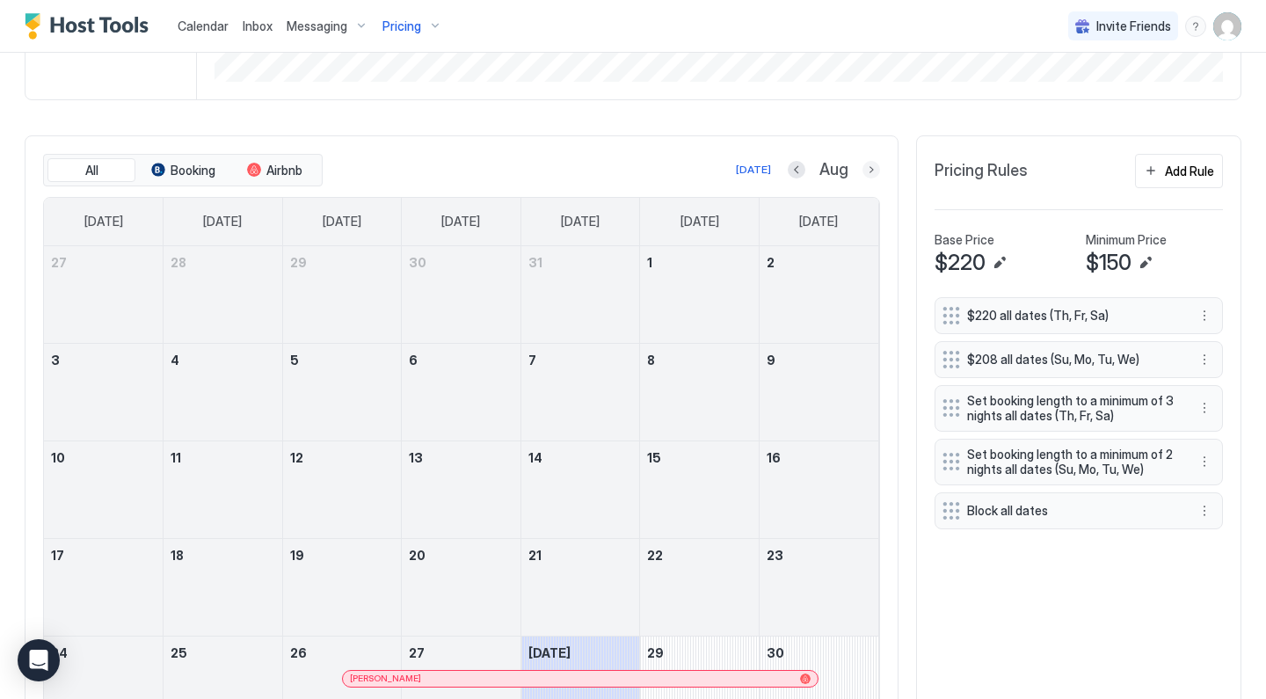
click at [872, 174] on button "Next month" at bounding box center [872, 170] width 18 height 18
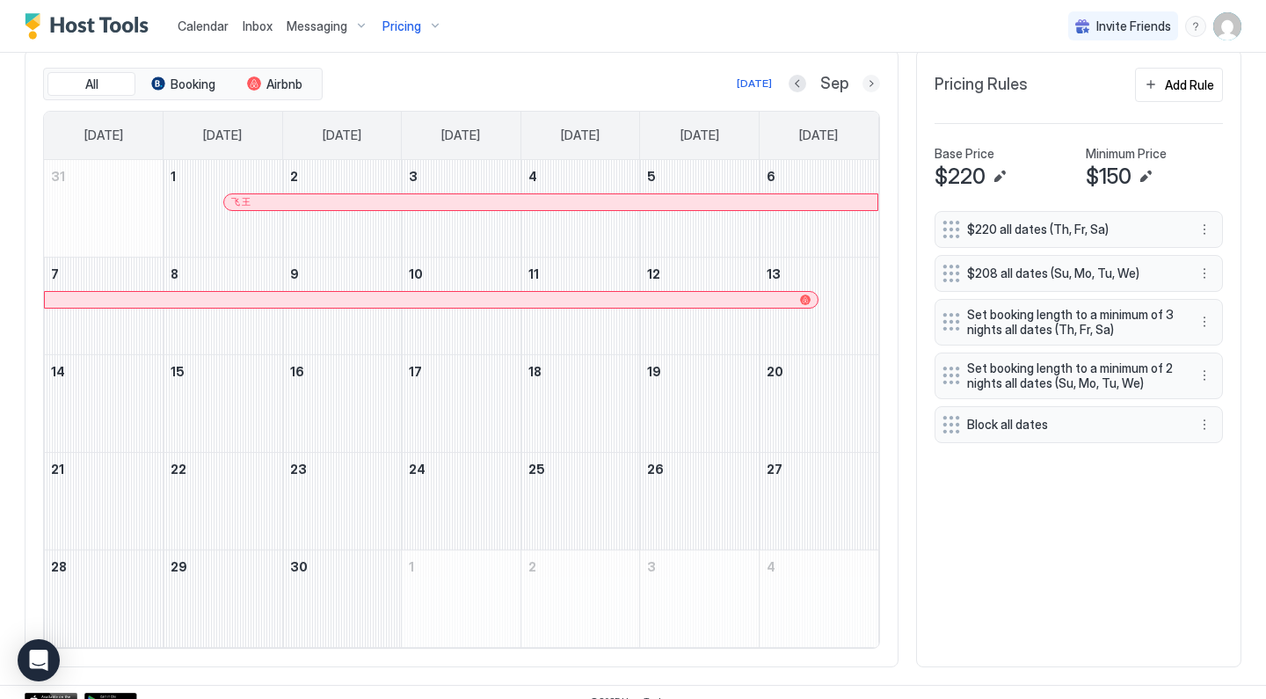
click at [877, 83] on button "Next month" at bounding box center [872, 84] width 18 height 18
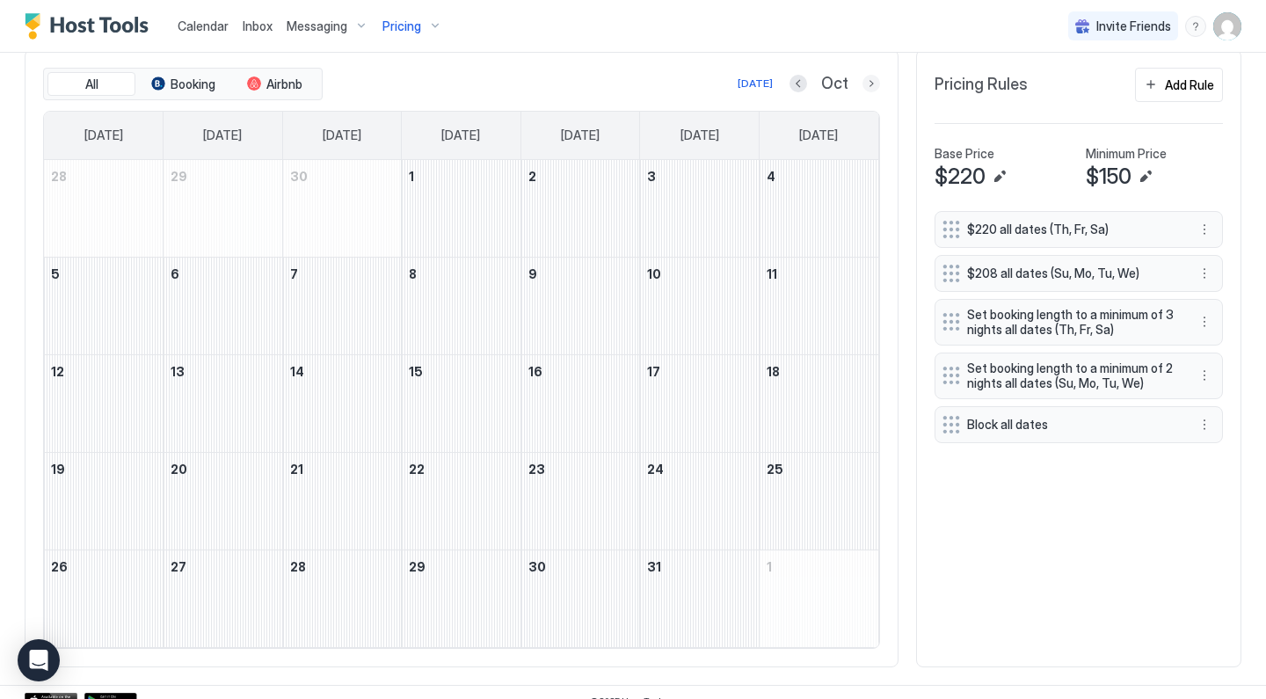
scroll to position [451, 0]
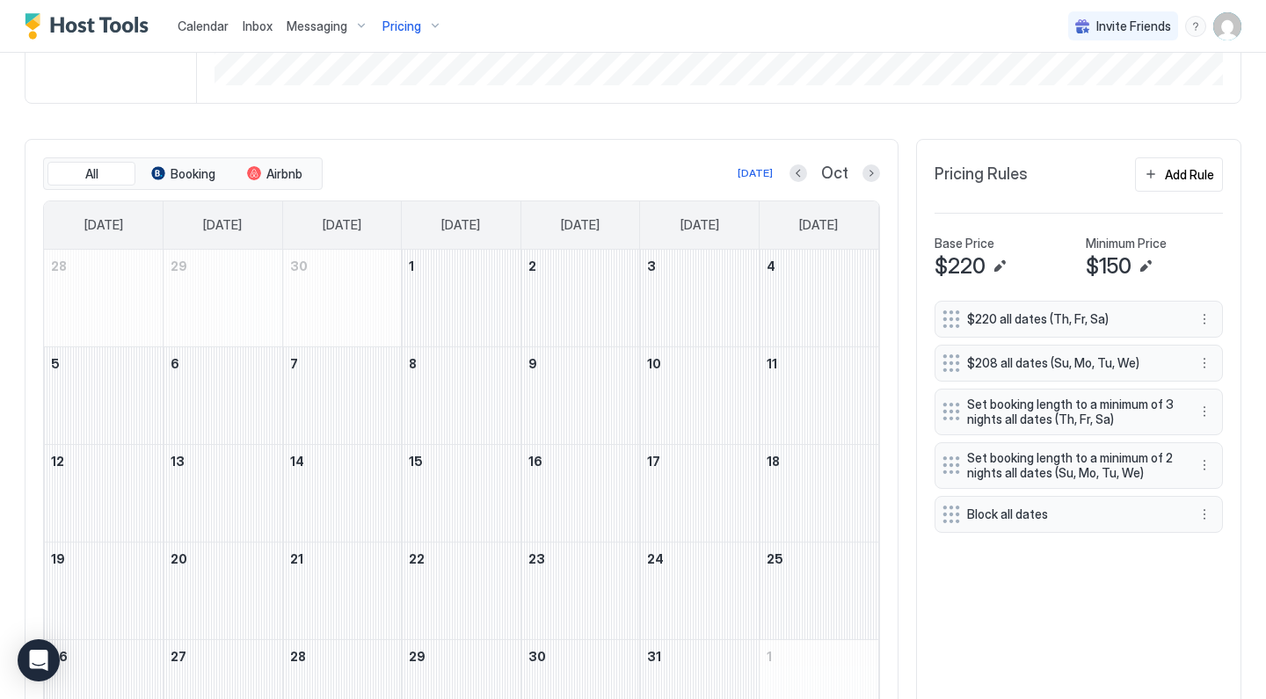
click at [869, 171] on button "Next month" at bounding box center [872, 173] width 18 height 18
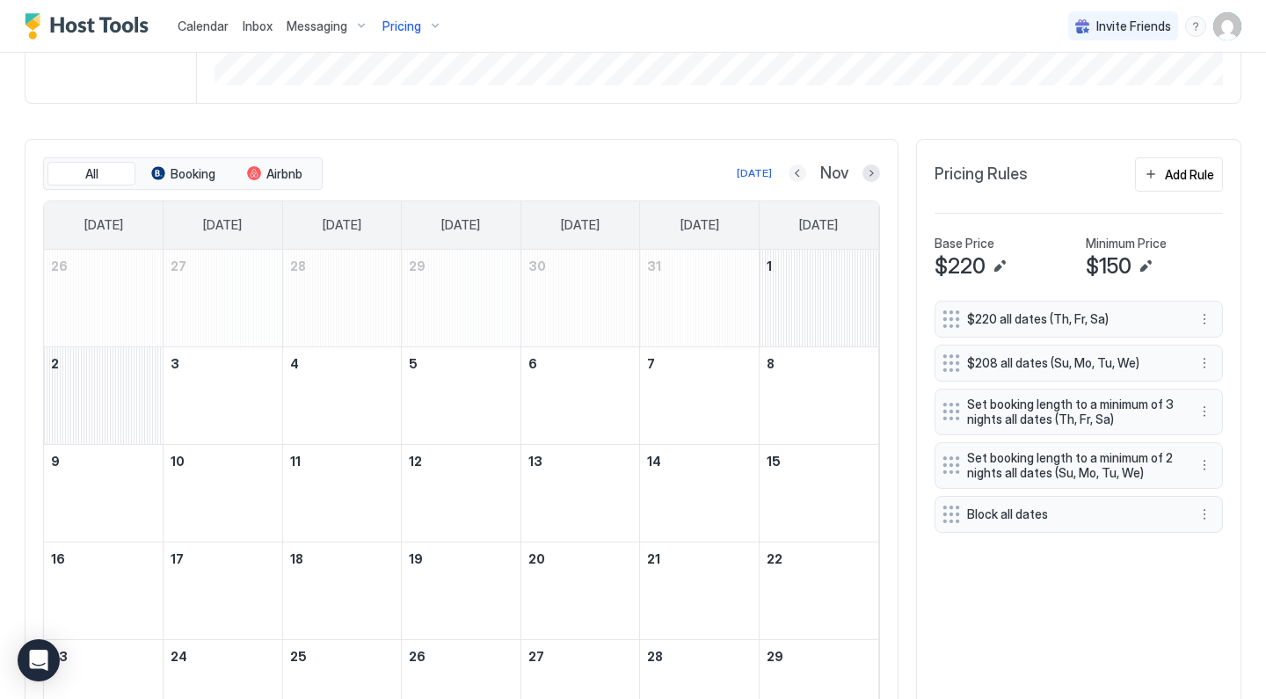
click at [801, 174] on button "Previous month" at bounding box center [798, 173] width 18 height 18
click at [801, 174] on button "Previous month" at bounding box center [799, 173] width 18 height 18
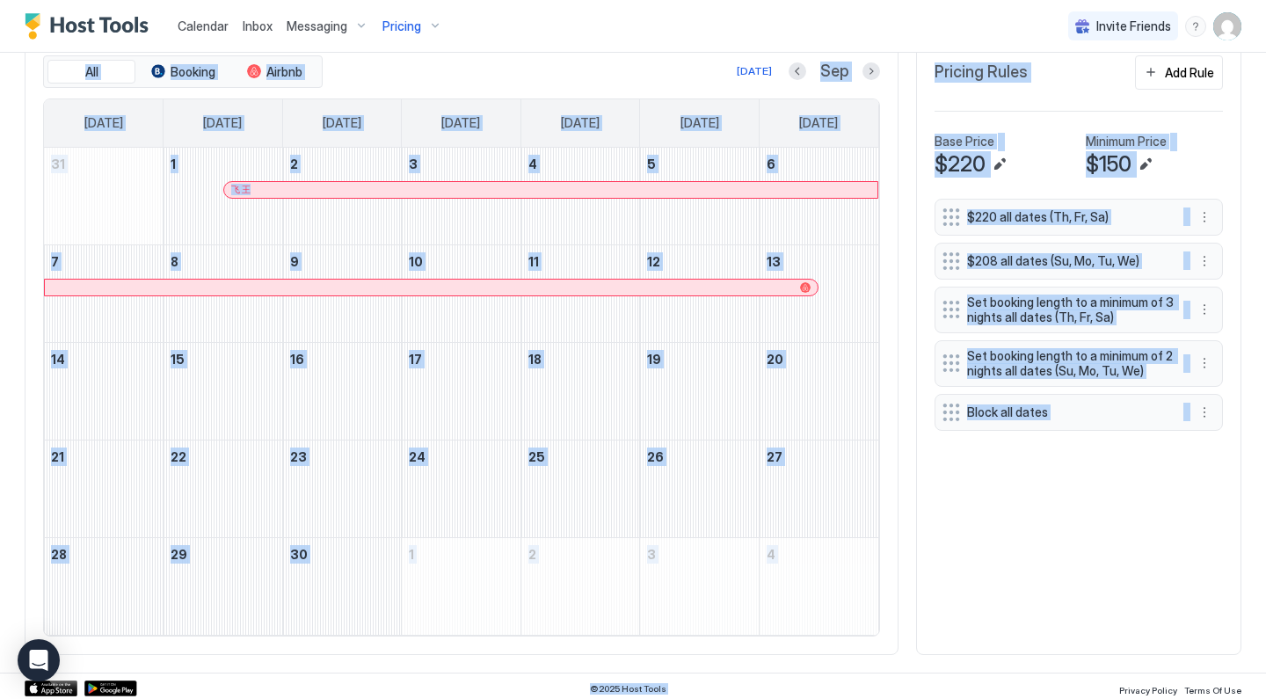
scroll to position [557, 0]
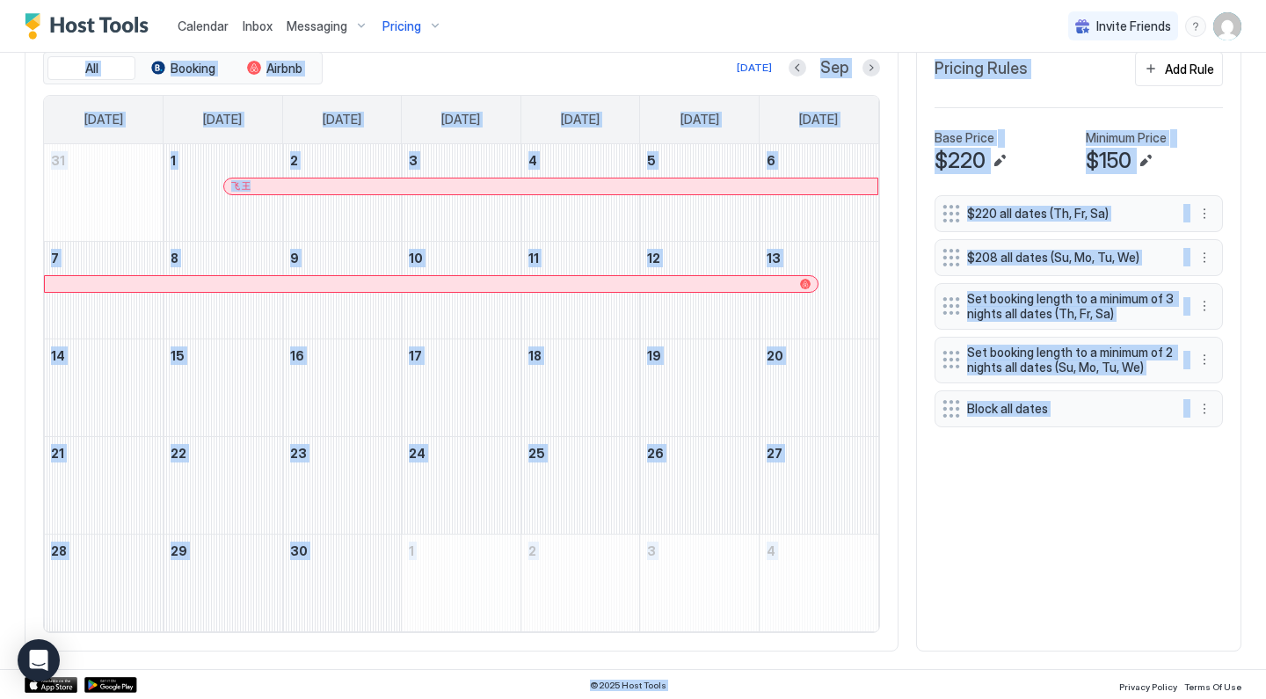
drag, startPoint x: 755, startPoint y: 149, endPoint x: 923, endPoint y: 669, distance: 546.9
click at [923, 669] on div "Calendar Inbox Messaging Pricing Invite Friends DR Home Pricing El Centro 4201 …" at bounding box center [633, 349] width 1266 height 699
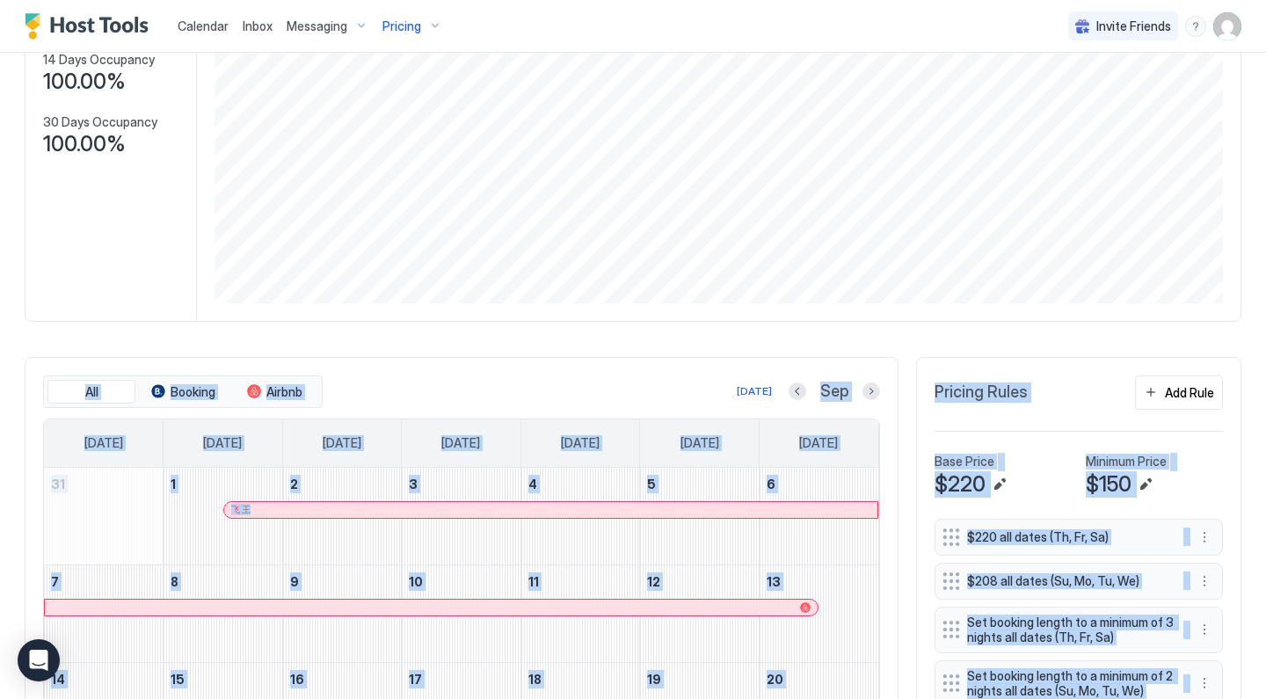
scroll to position [229, 0]
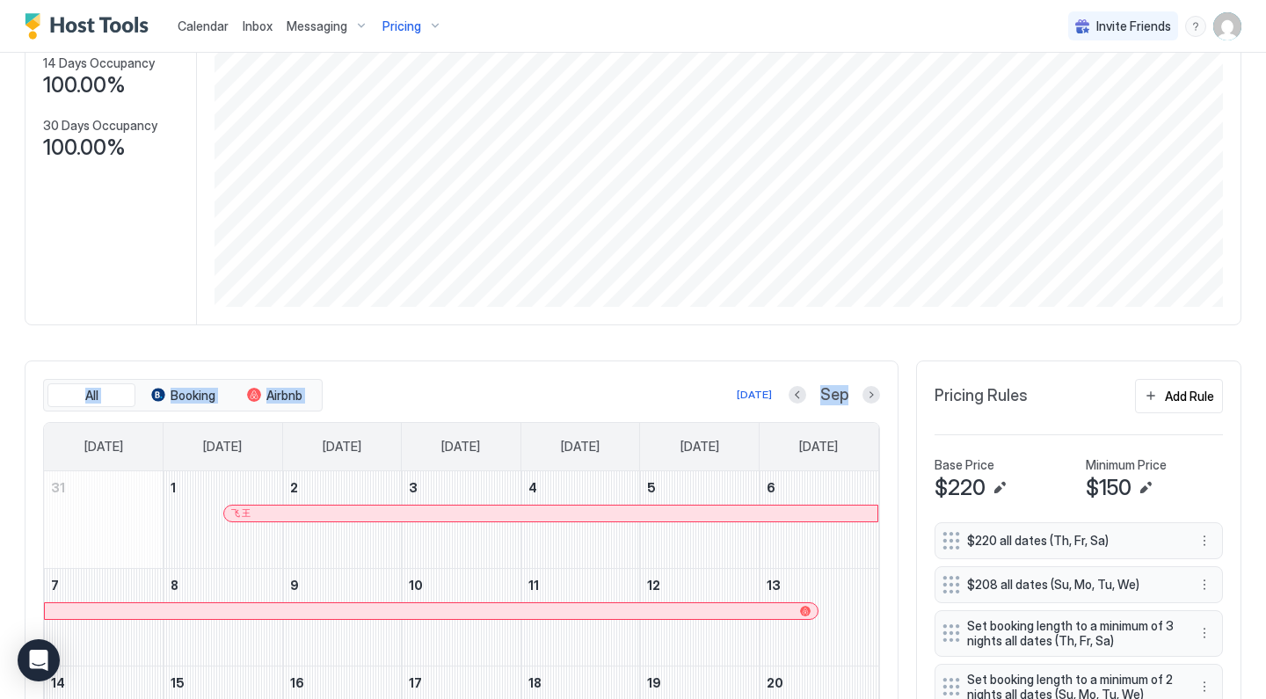
click at [786, 292] on div "El Centro 4201 Synced 10 minutes ago Min Price $ 181 Max Price $ 1000 14 Days O…" at bounding box center [633, 431] width 1217 height 1130
click at [759, 336] on div "El Centro 4201 Synced 10 minutes ago Min Price $ 181 Max Price $ 1000 14 Days O…" at bounding box center [633, 431] width 1217 height 1130
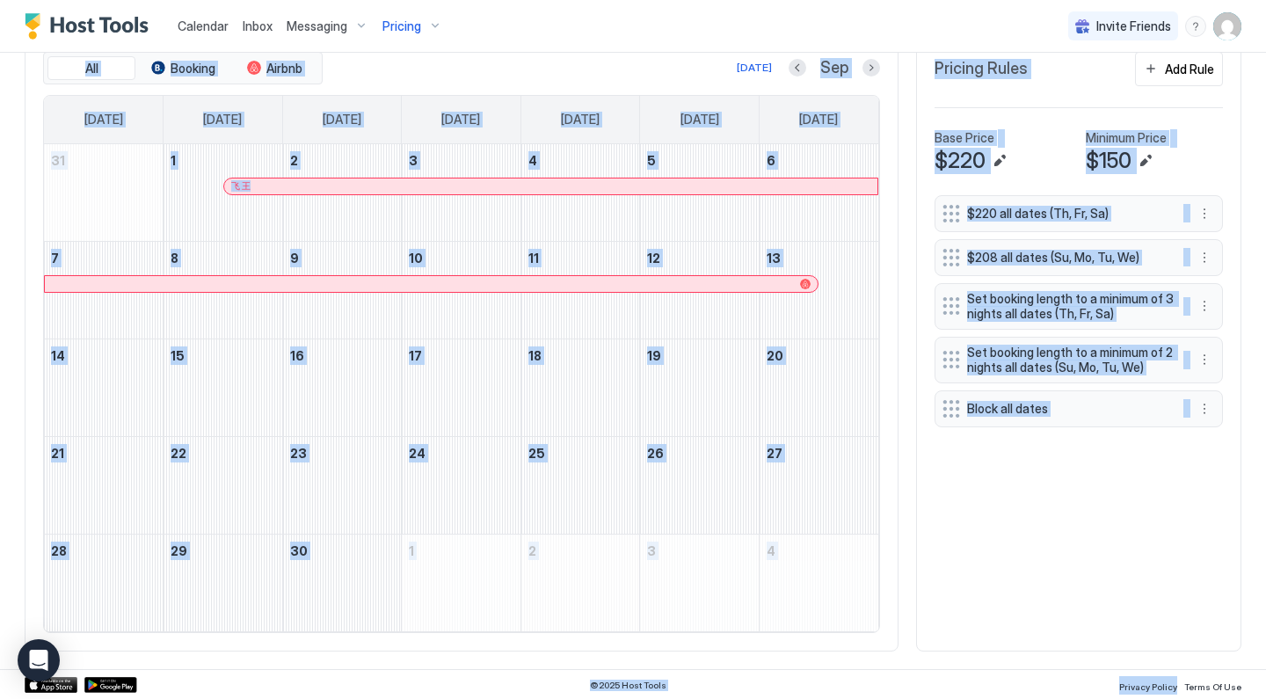
scroll to position [557, 0]
drag, startPoint x: 43, startPoint y: 346, endPoint x: 922, endPoint y: 698, distance: 947.3
click at [922, 698] on div "Calendar Inbox Messaging Pricing Invite Friends DR Home Pricing El Centro 4201 …" at bounding box center [633, 349] width 1266 height 699
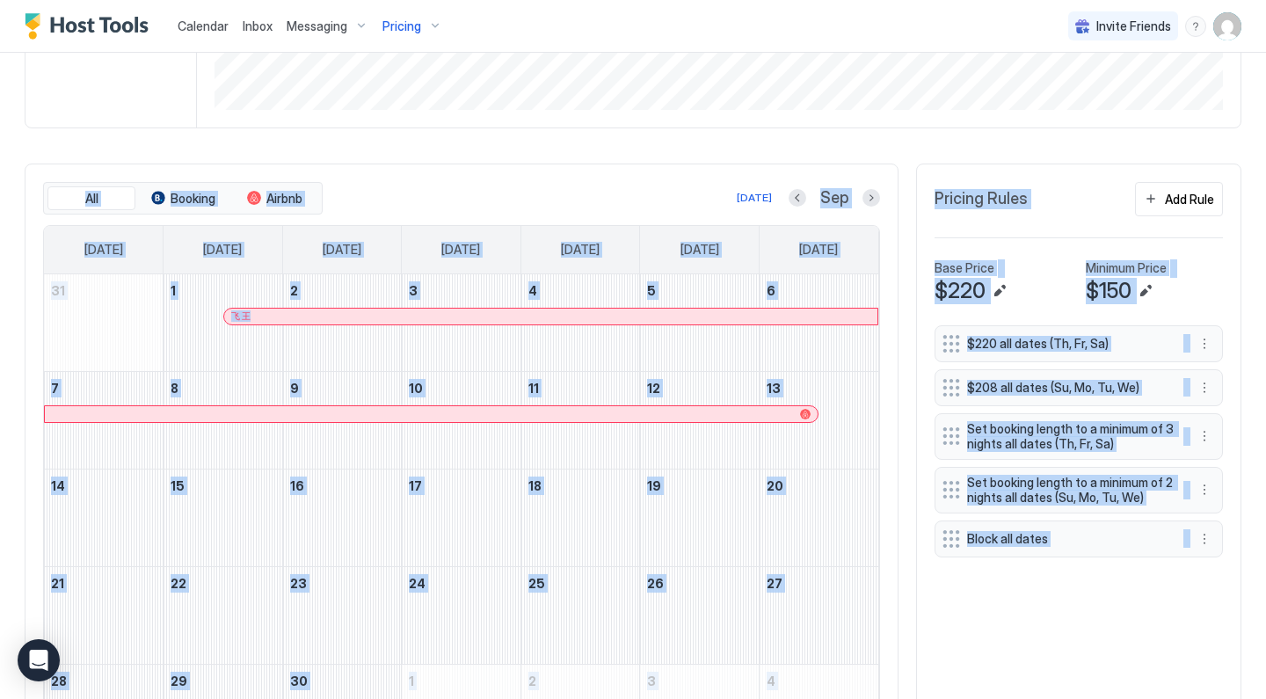
scroll to position [424, 0]
